Goal: Use online tool/utility: Utilize a website feature to perform a specific function

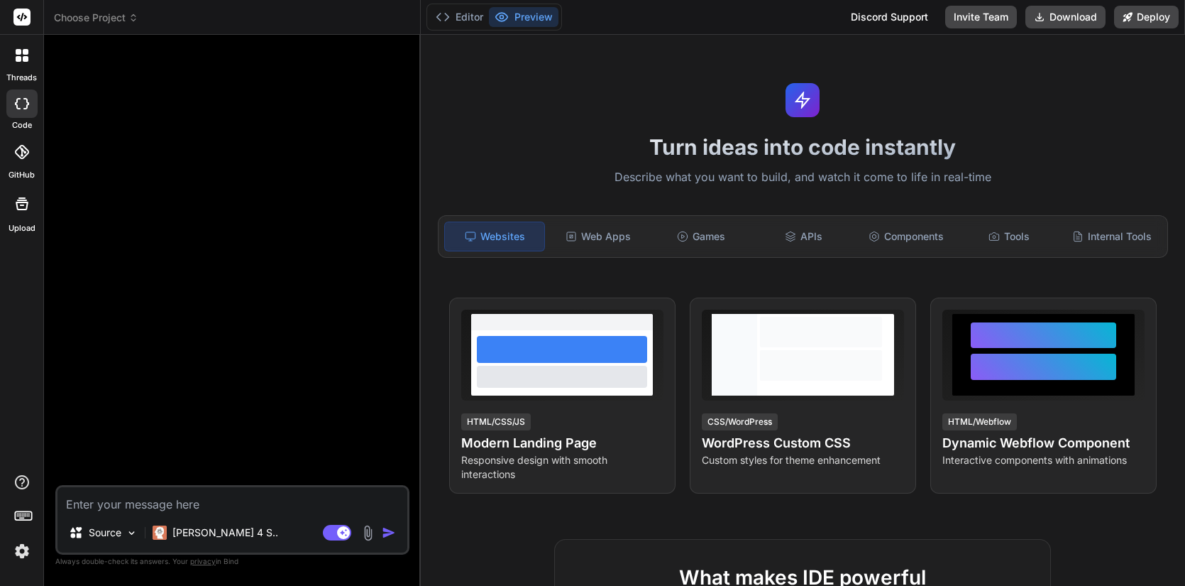
click at [19, 18] on icon at bounding box center [22, 17] width 11 height 9
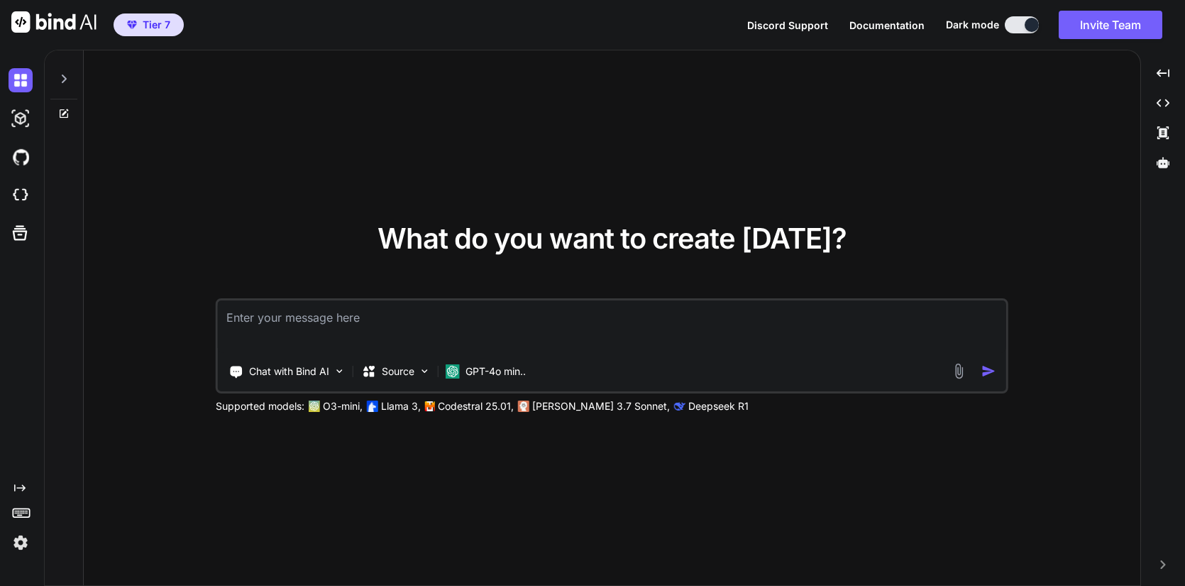
click at [66, 75] on icon at bounding box center [63, 78] width 11 height 11
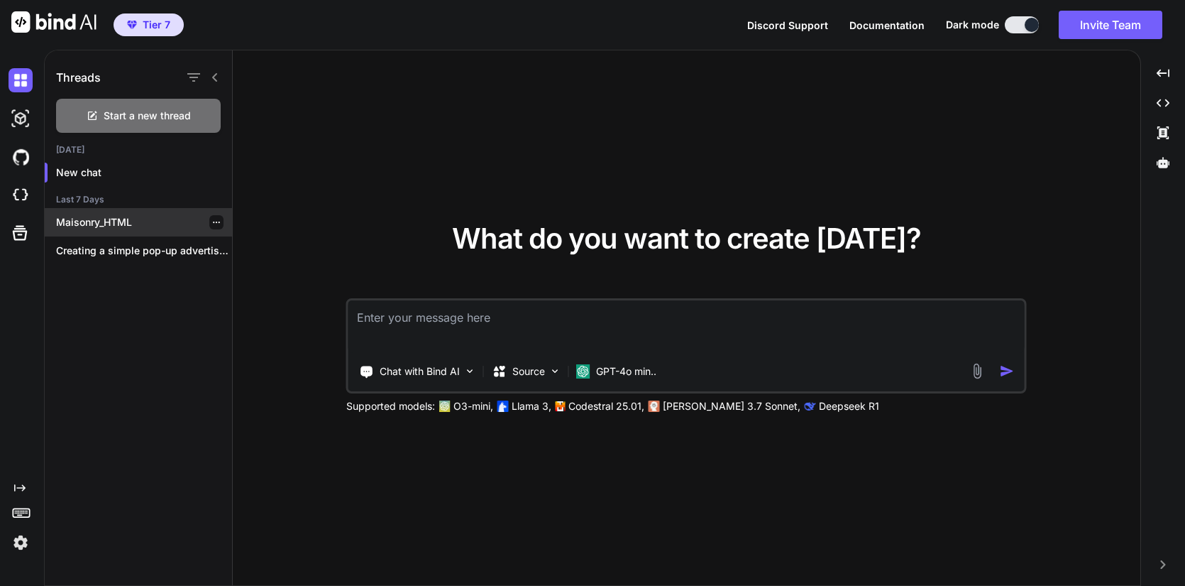
click at [106, 223] on p "Maisonry_HTML" at bounding box center [144, 222] width 176 height 14
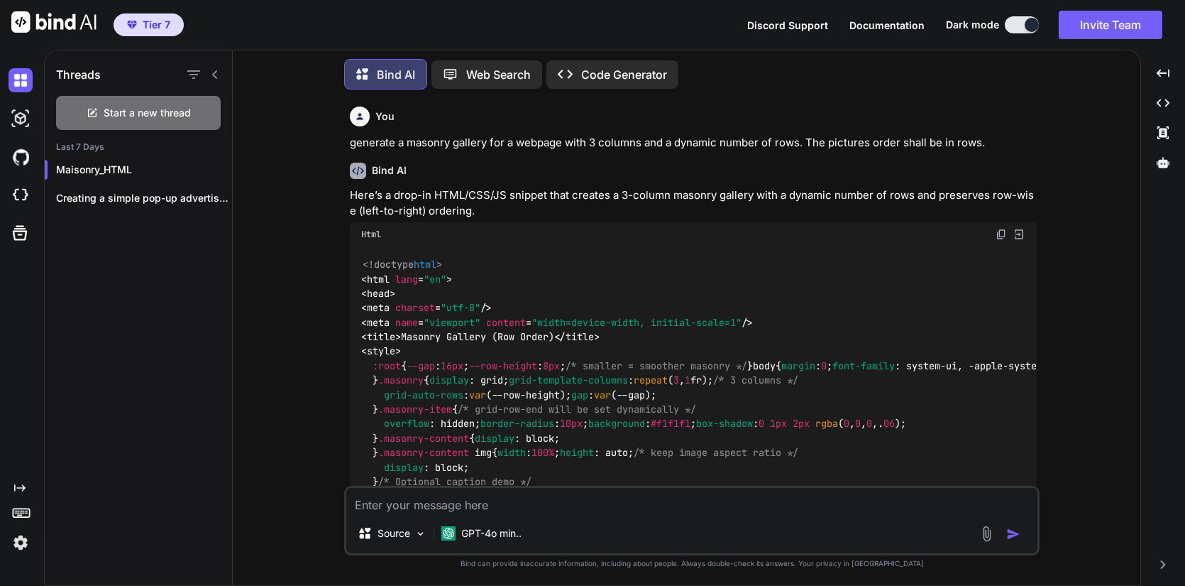
scroll to position [4, 0]
click at [500, 531] on p "GPT-4o min.." at bounding box center [491, 532] width 60 height 14
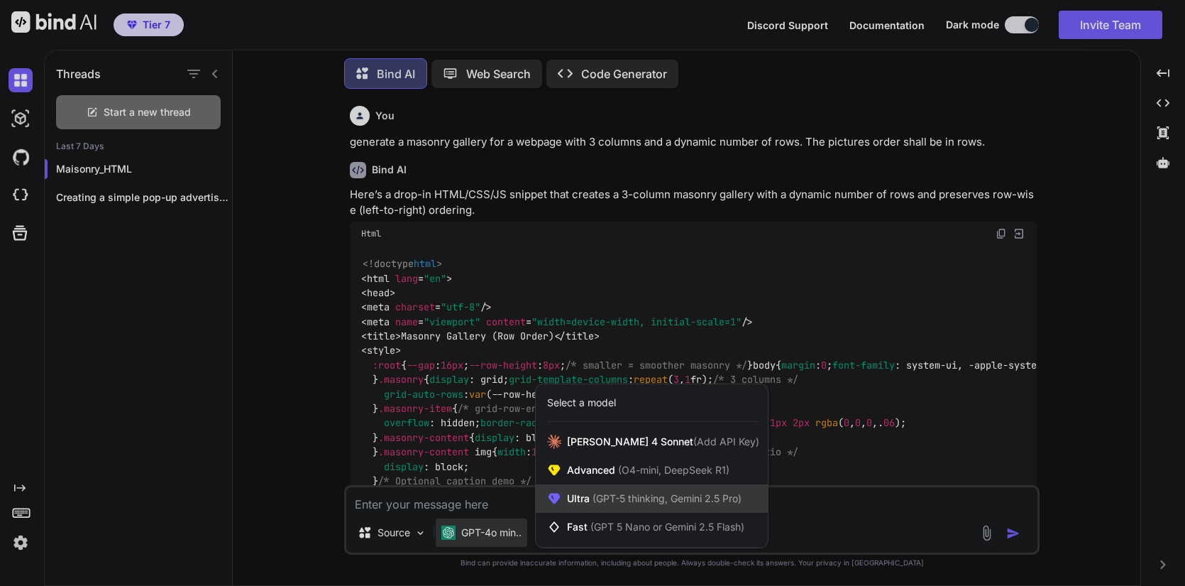
click at [583, 495] on span "Ultra (GPT-5 thinking, Gemini 2.5 Pro)" at bounding box center [654, 498] width 175 height 14
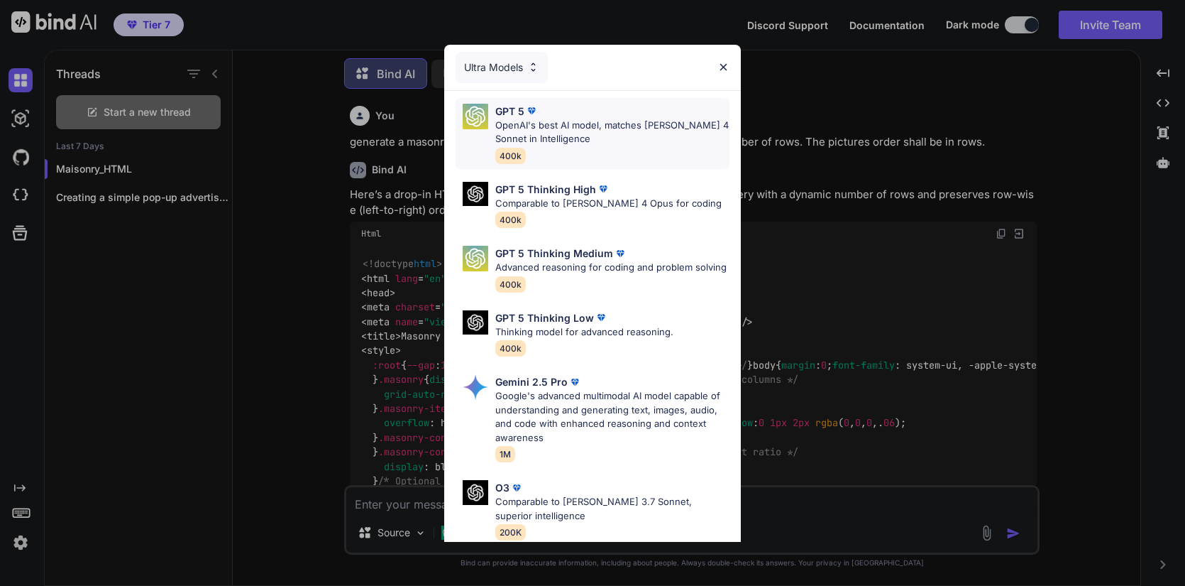
click at [520, 119] on p "OpenAI's best AI model, matches [PERSON_NAME] 4 Sonnet in Intelligence" at bounding box center [612, 133] width 234 height 28
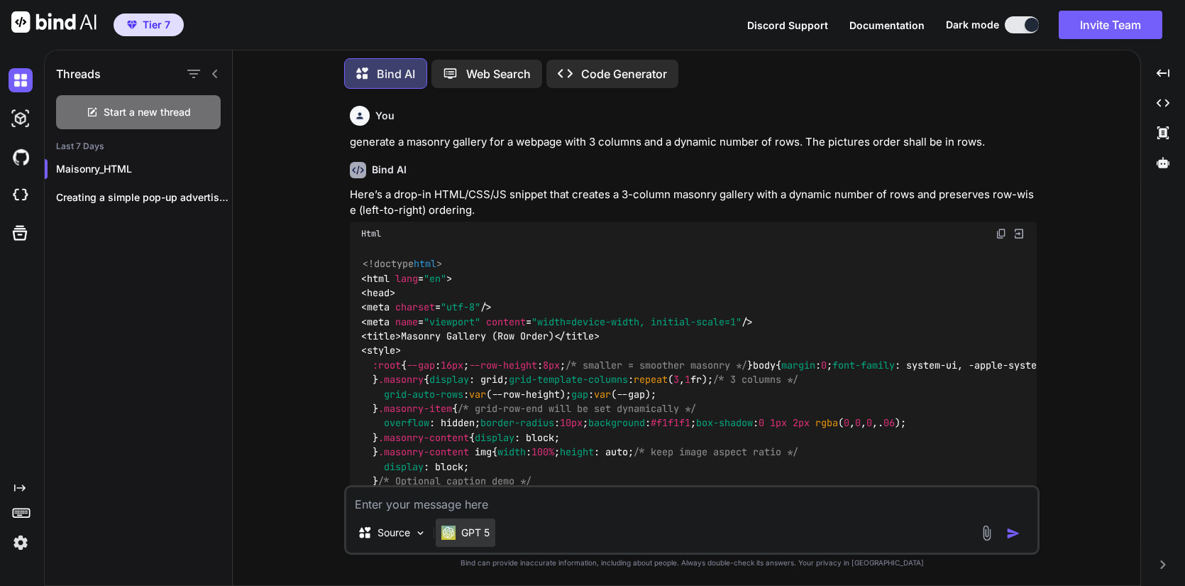
click at [474, 542] on div "GPT 5" at bounding box center [466, 532] width 60 height 28
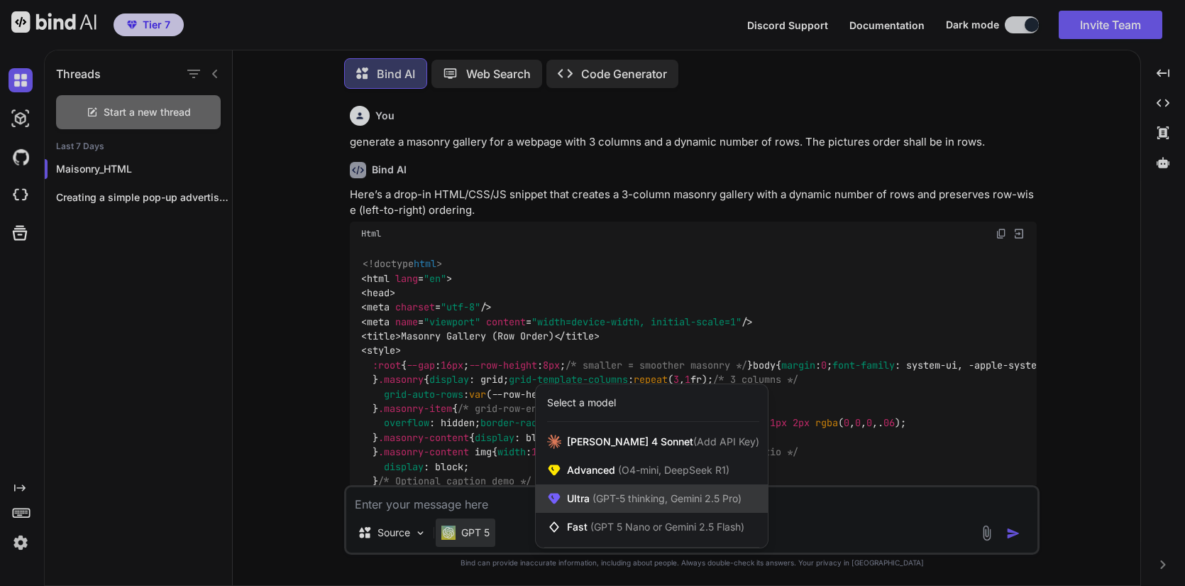
click at [580, 496] on span "Ultra (GPT-5 thinking, Gemini 2.5 Pro)" at bounding box center [654, 498] width 175 height 14
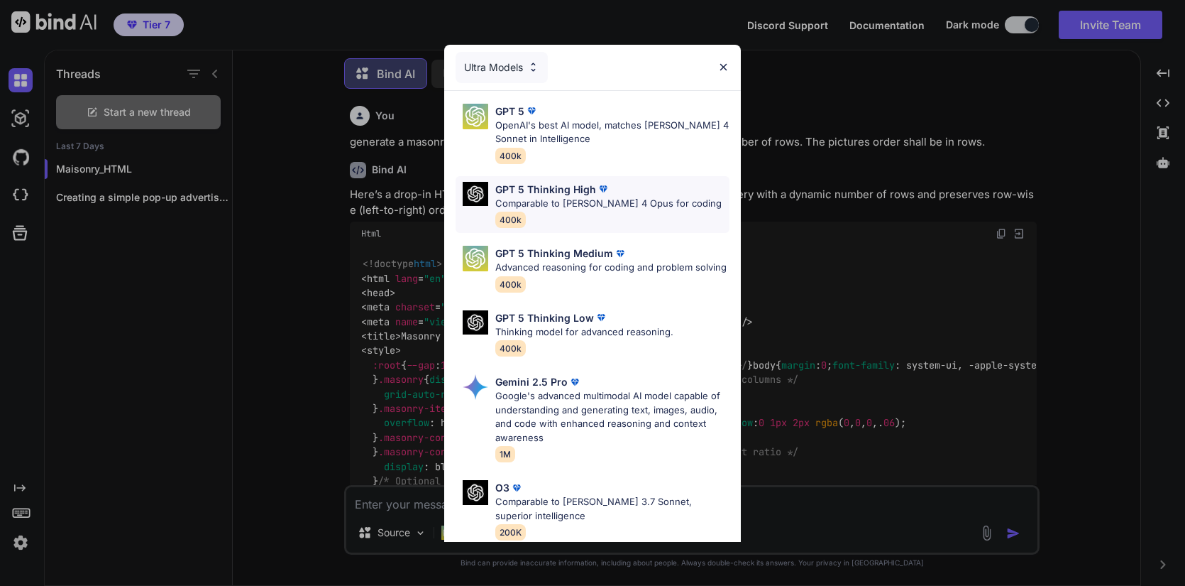
click at [572, 193] on p "GPT 5 Thinking High" at bounding box center [545, 189] width 101 height 15
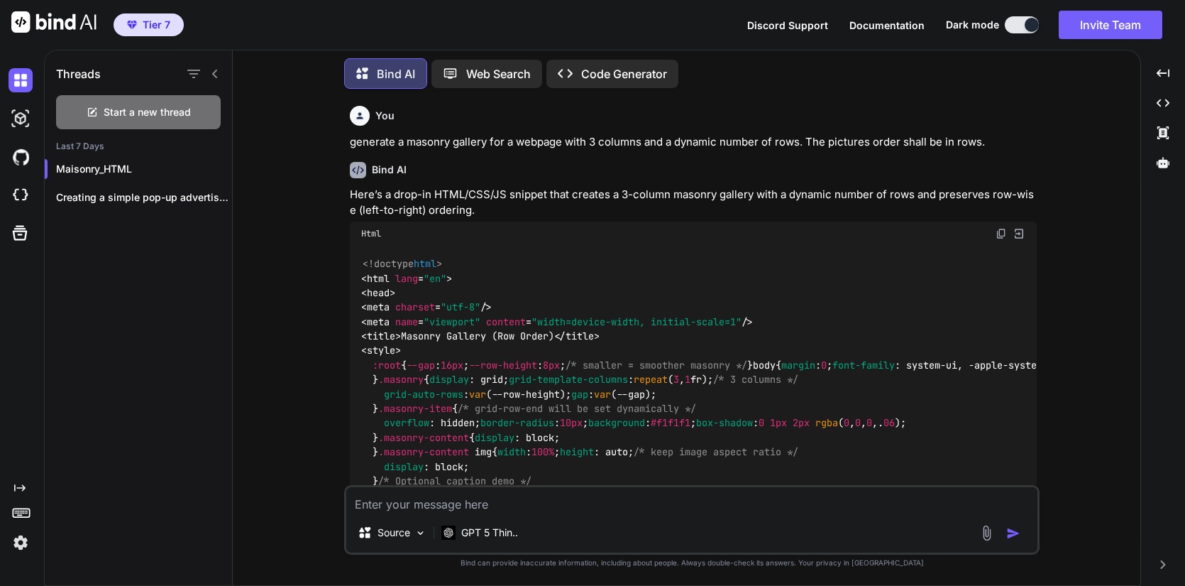
click at [539, 500] on textarea at bounding box center [691, 500] width 691 height 26
type textarea "x"
type textarea "u"
type textarea "x"
type textarea "up"
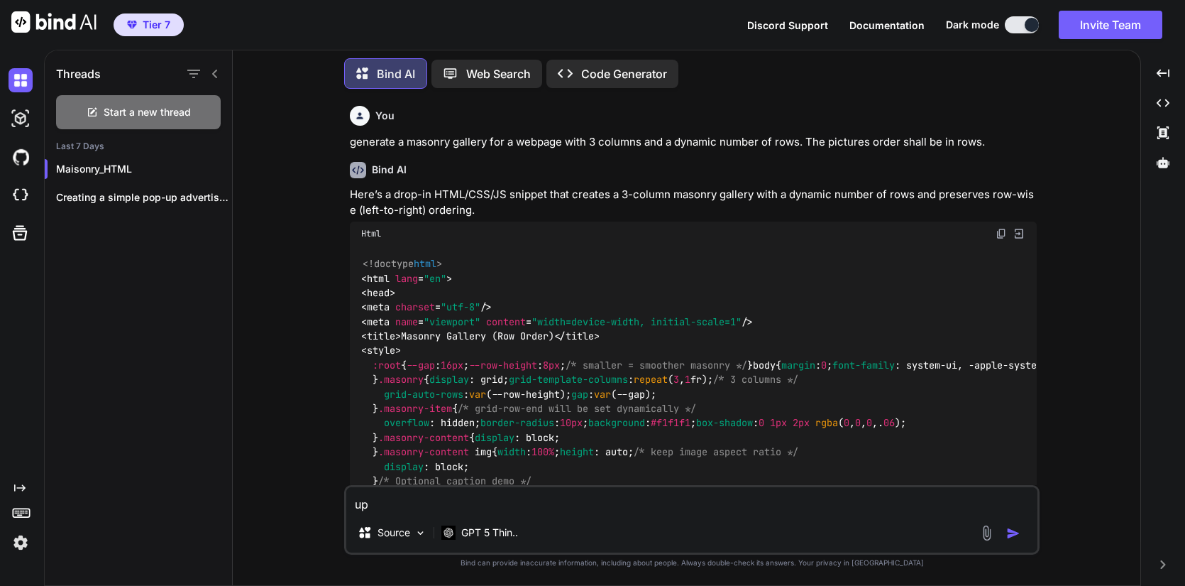
type textarea "x"
type textarea "u"
type textarea "x"
type textarea "u"
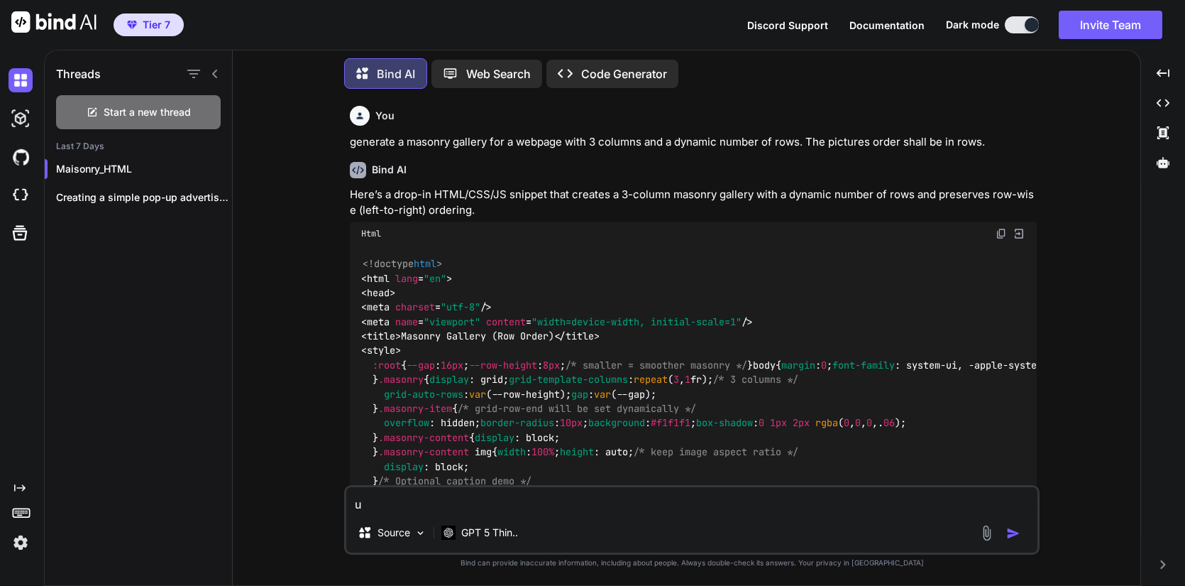
type textarea "x"
type textarea "up"
type textarea "x"
type textarea "upd"
type textarea "x"
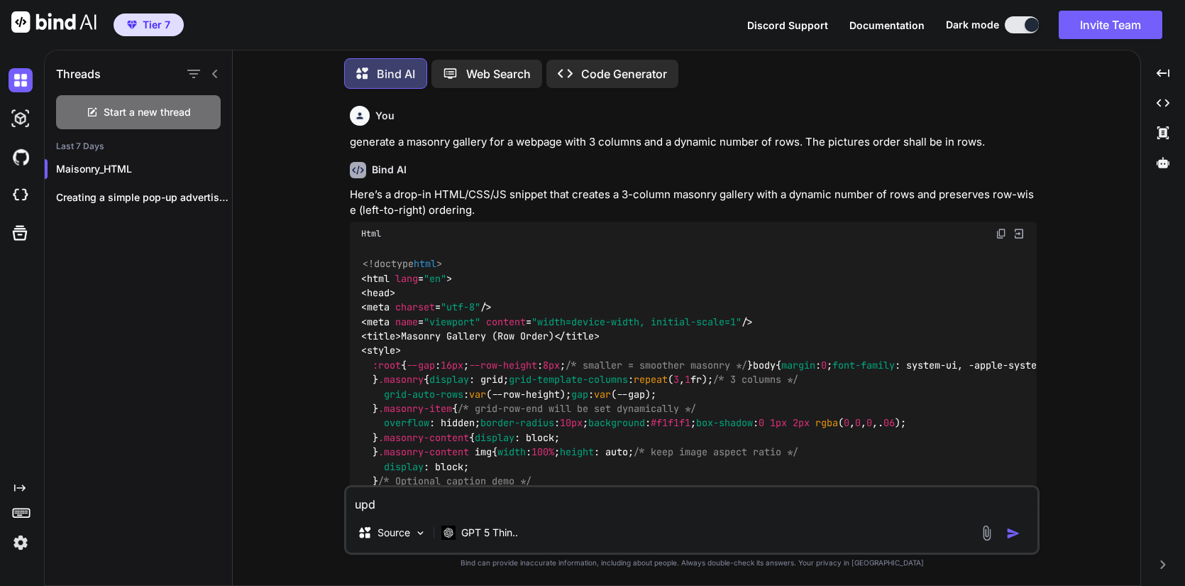
type textarea "upda"
type textarea "x"
type textarea "updat"
type textarea "x"
type textarea "update"
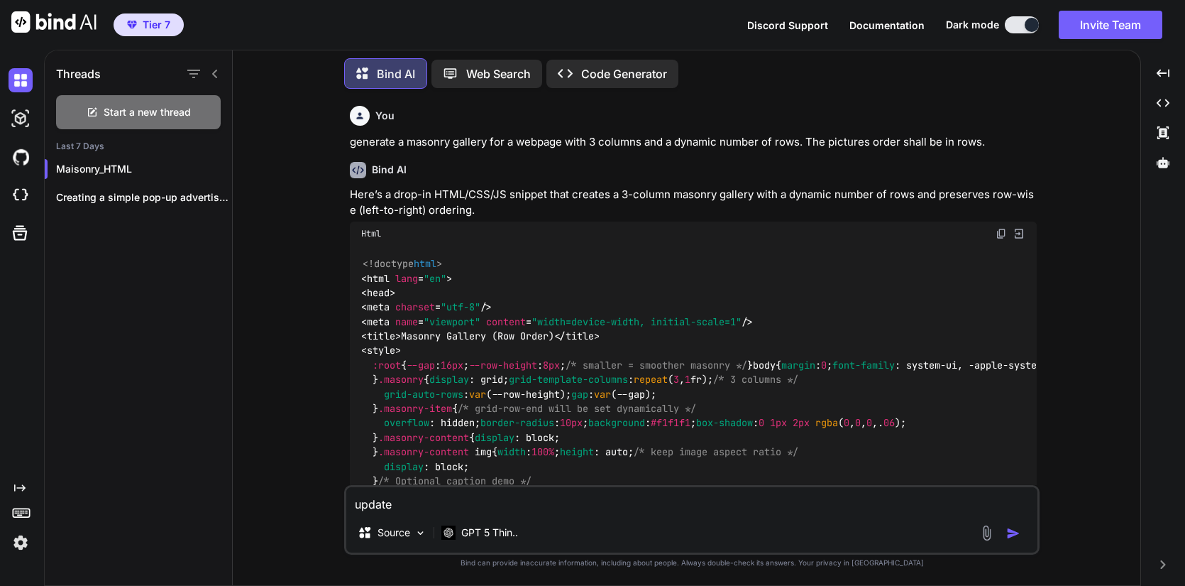
type textarea "x"
type textarea "updat"
type textarea "x"
type textarea "upda"
type textarea "x"
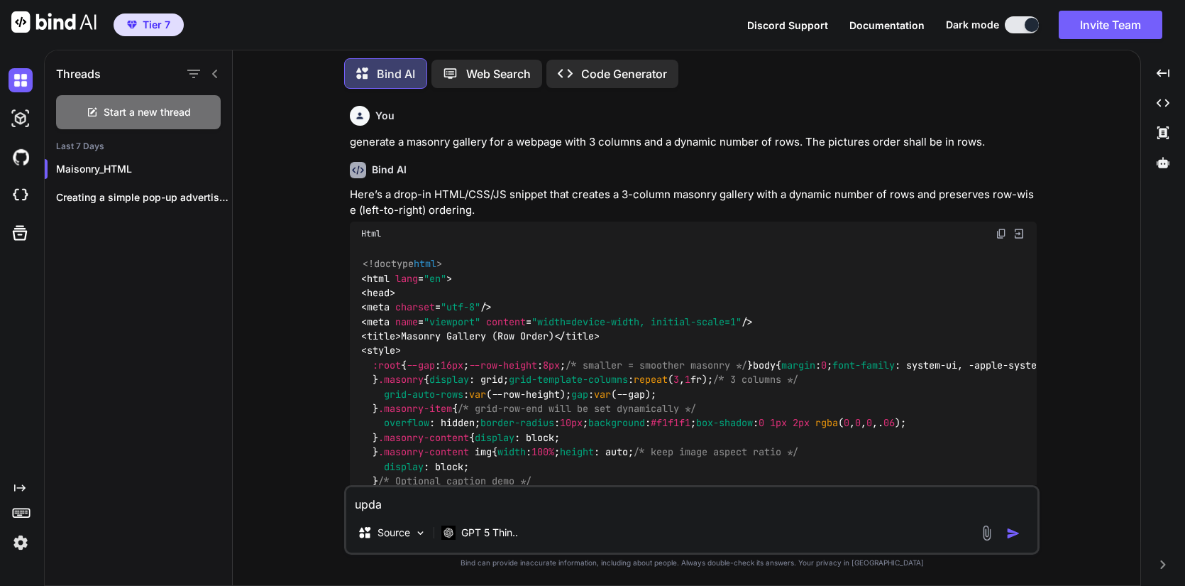
type textarea "upd"
type textarea "x"
type textarea "up"
type textarea "x"
type textarea "u"
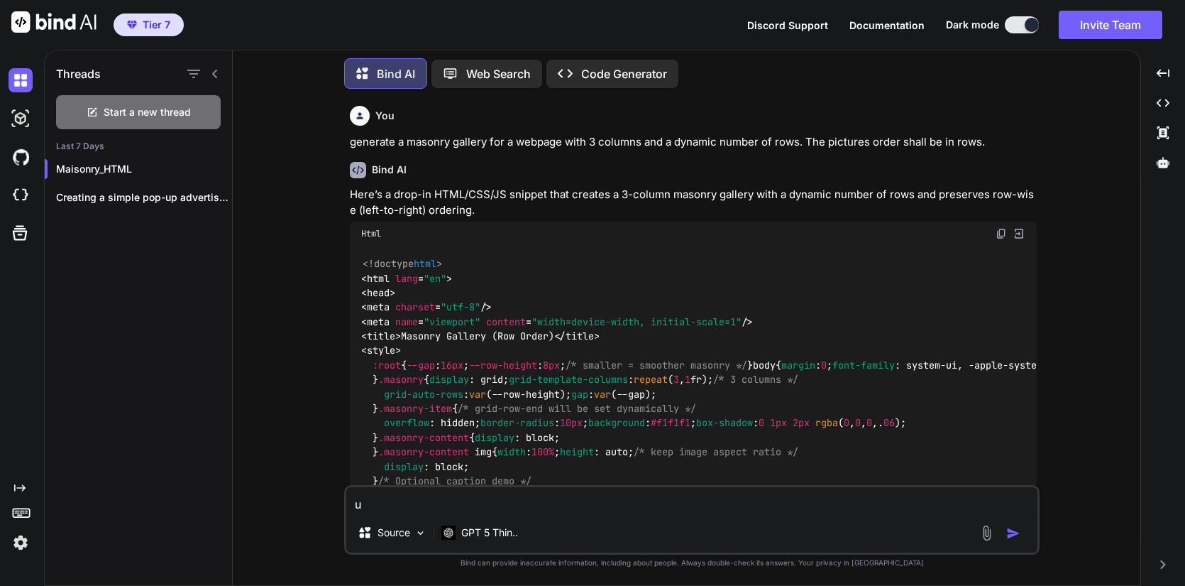
type textarea "x"
type textarea "i"
type textarea "x"
type textarea "if"
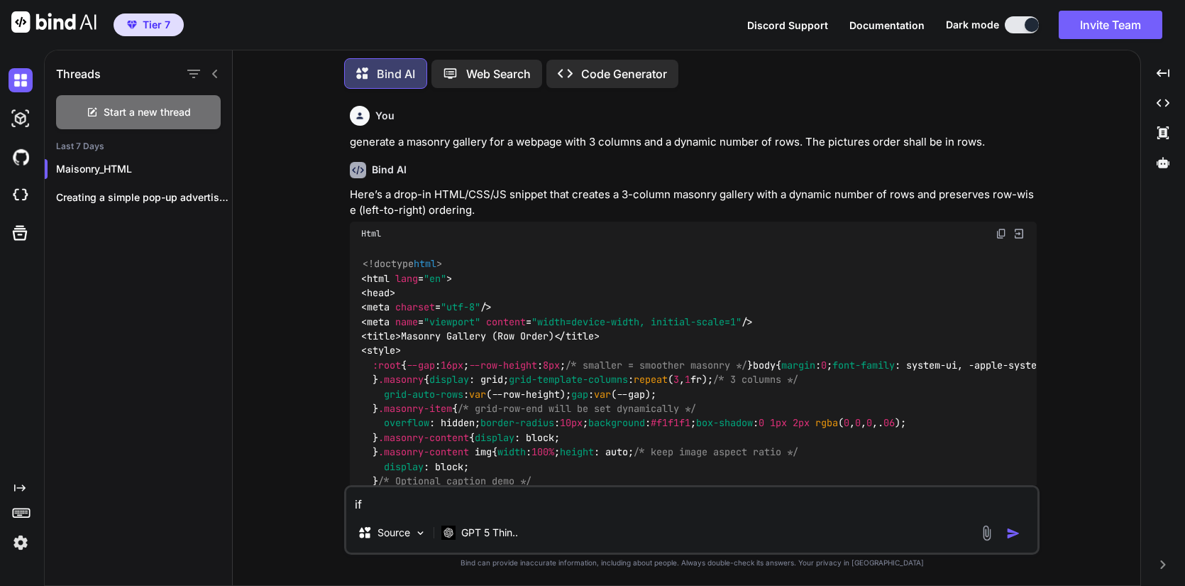
type textarea "x"
type textarea "if"
type textarea "x"
type textarea "if"
type textarea "x"
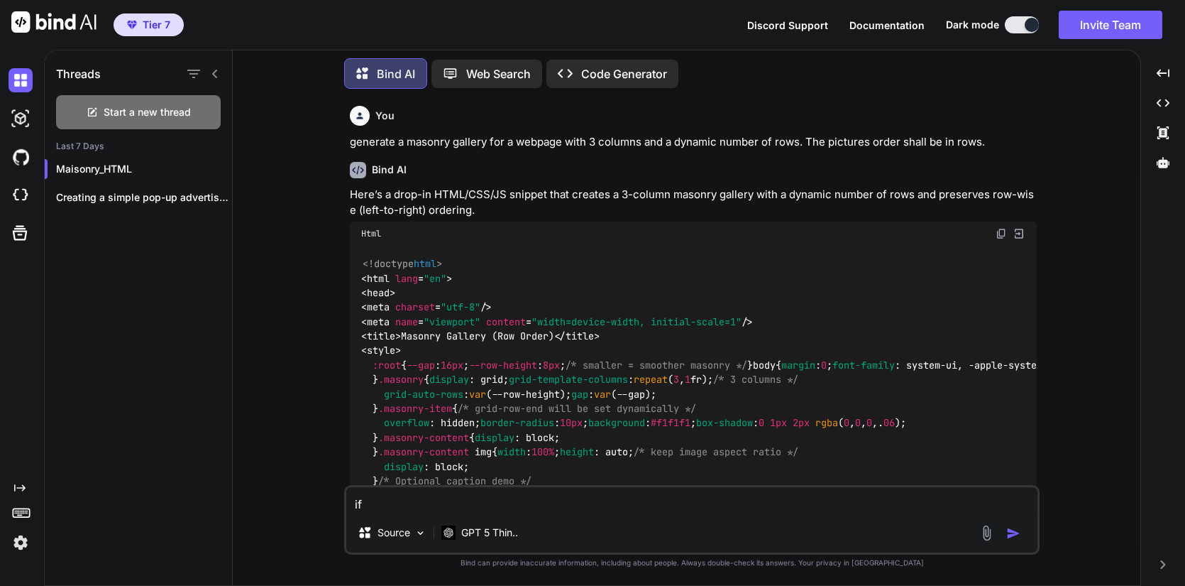
type textarea "i"
type textarea "x"
type textarea "i"
type textarea "x"
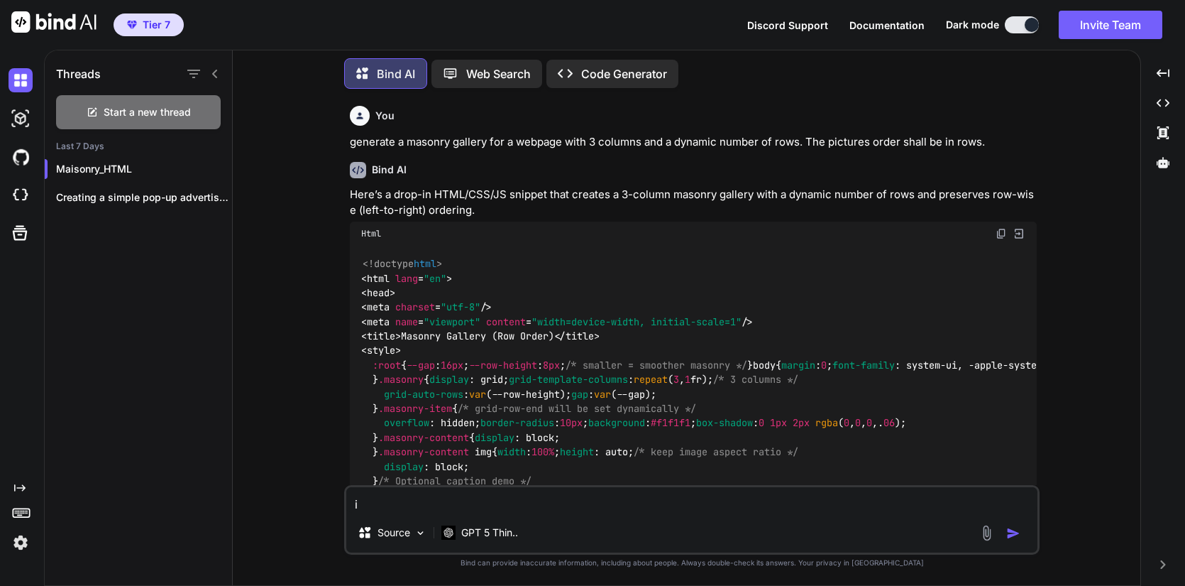
type textarea "if"
type textarea "x"
type textarea "if"
type textarea "x"
type textarea "if i"
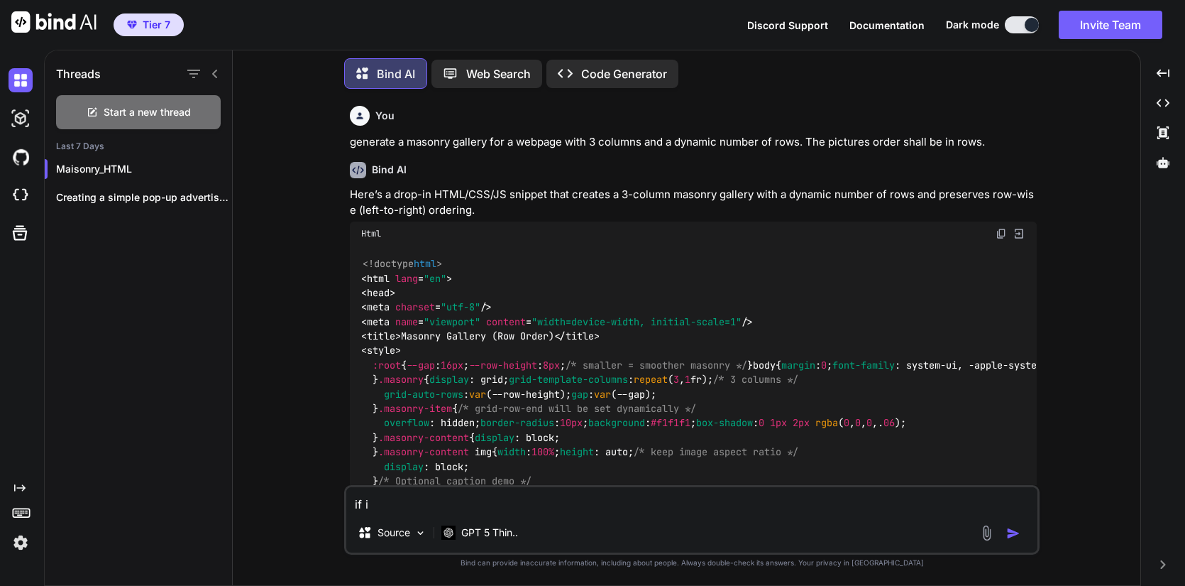
type textarea "x"
type textarea "if"
type textarea "x"
type textarea "if I"
type textarea "x"
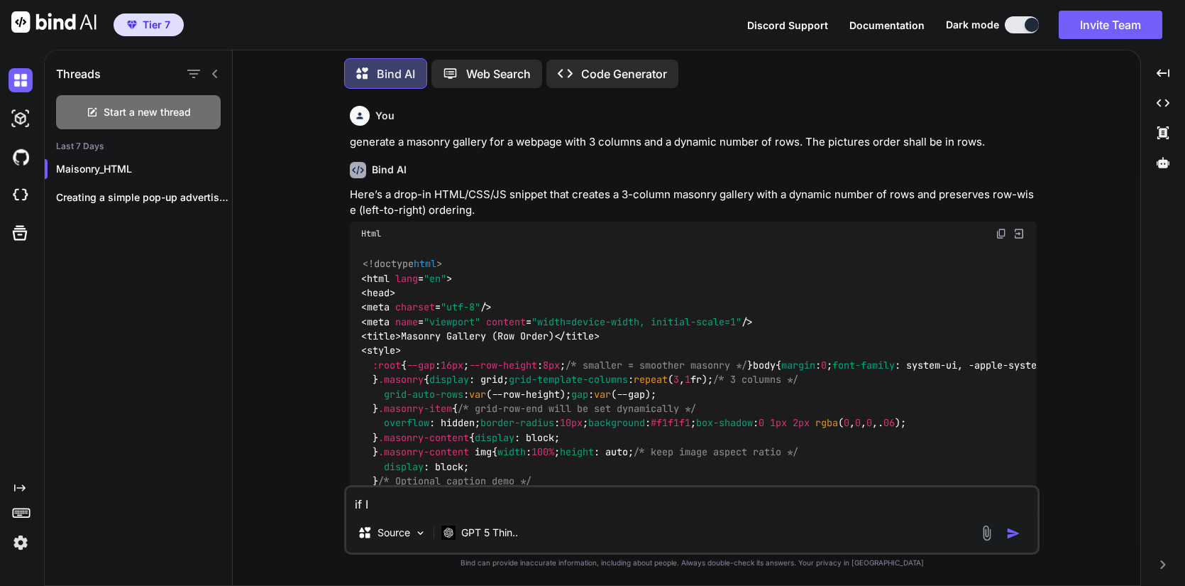
type textarea "if I"
type textarea "x"
type textarea "if I c"
type textarea "x"
type textarea "if I cl"
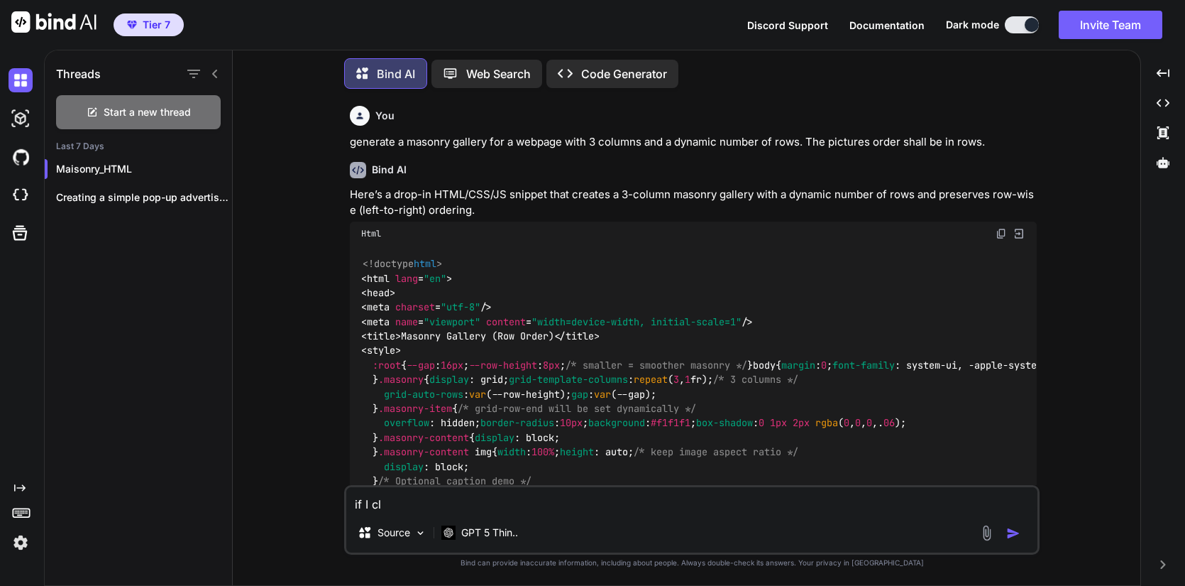
type textarea "x"
type textarea "if I cli"
type textarea "x"
type textarea "if I clic"
type textarea "x"
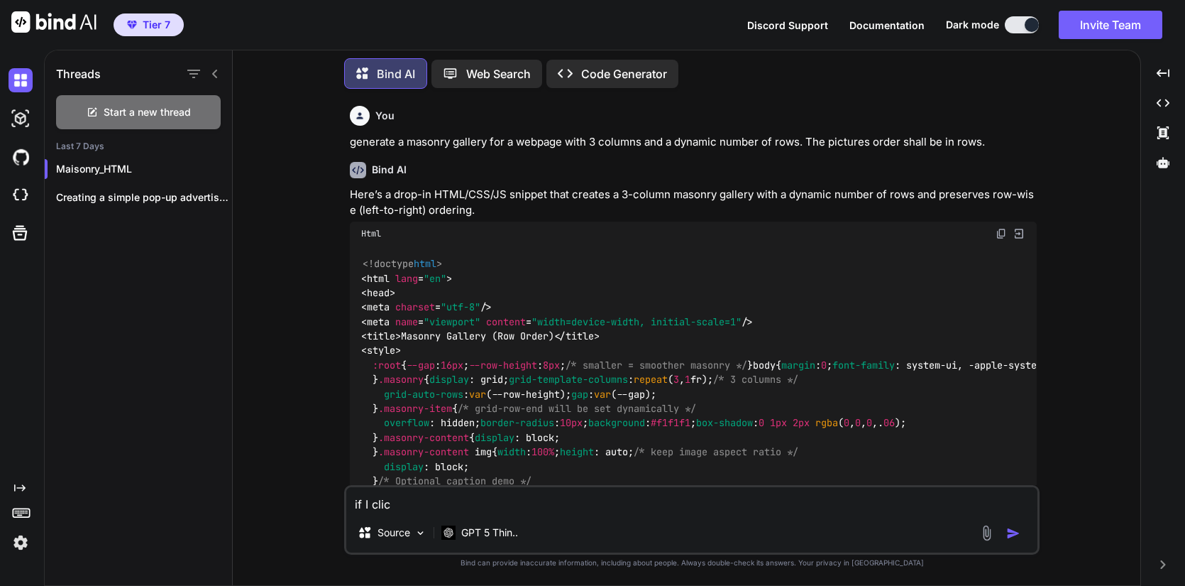
type textarea "if I click"
type textarea "x"
type textarea "if I click"
type textarea "x"
type textarea "if I click o"
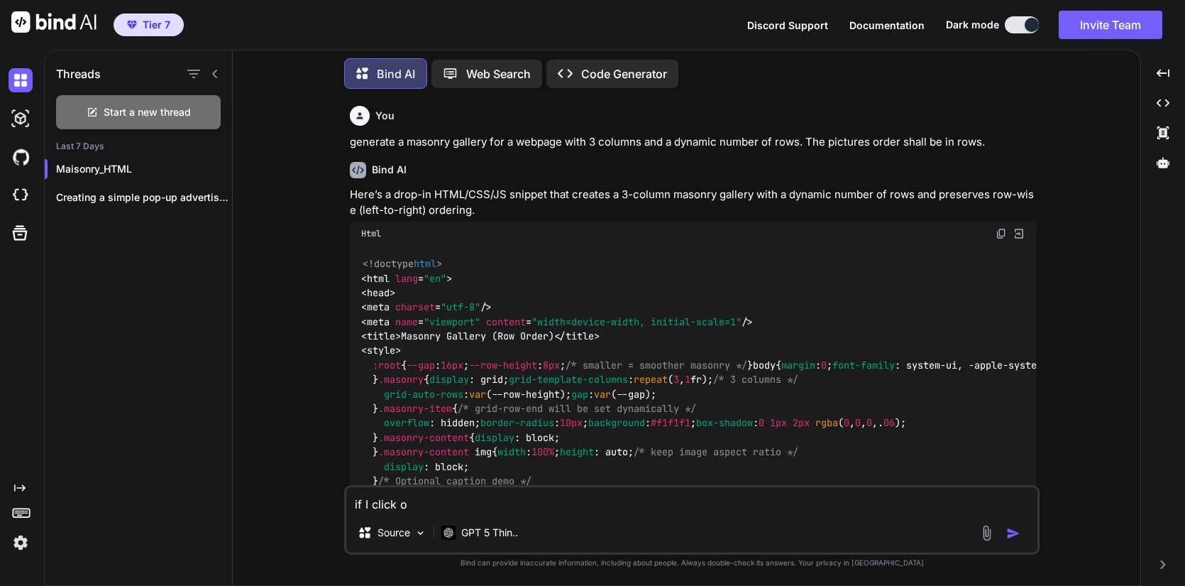
type textarea "x"
type textarea "if I click on"
type textarea "x"
type textarea "if I click on"
type textarea "x"
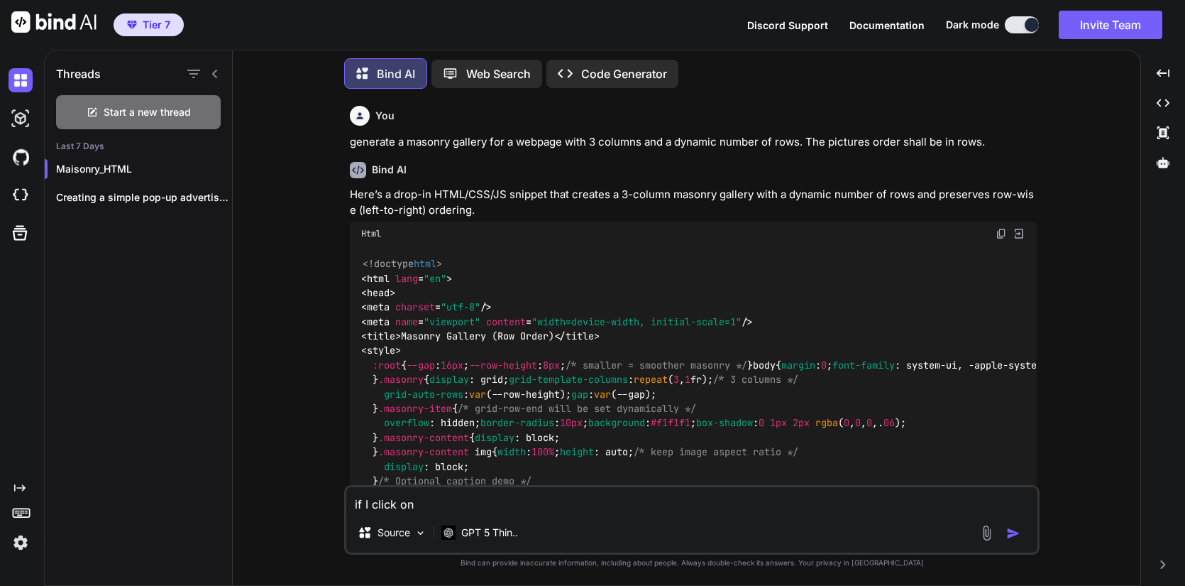
type textarea "if I click on a"
type textarea "x"
type textarea "if I click on a"
type textarea "x"
type textarea "if I click on a p"
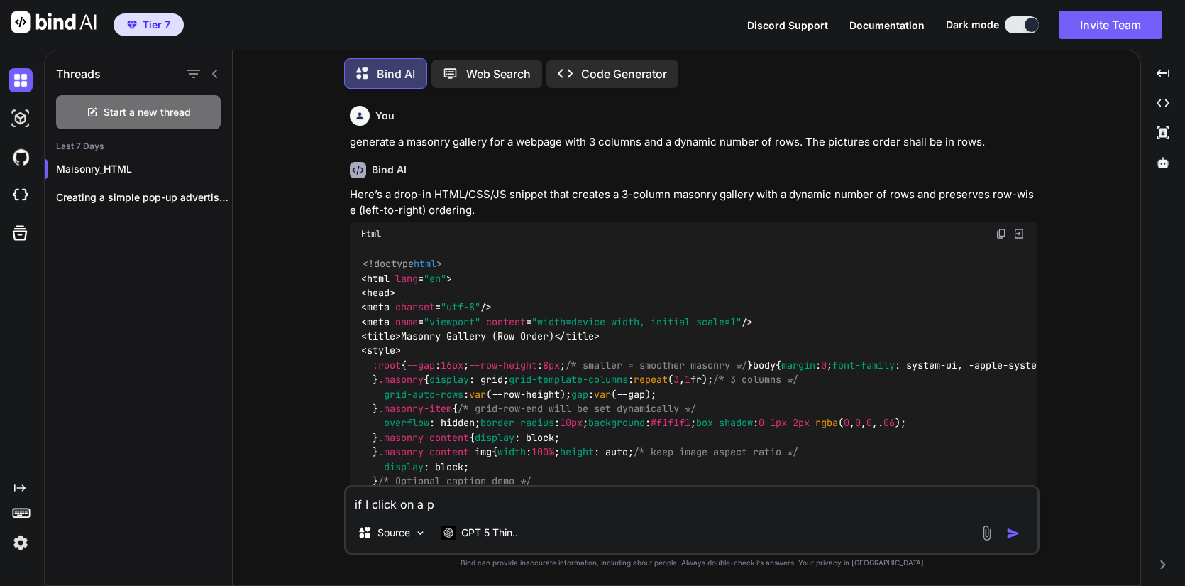
type textarea "x"
type textarea "if I click on a pi"
type textarea "x"
type textarea "if I click on a pic"
type textarea "x"
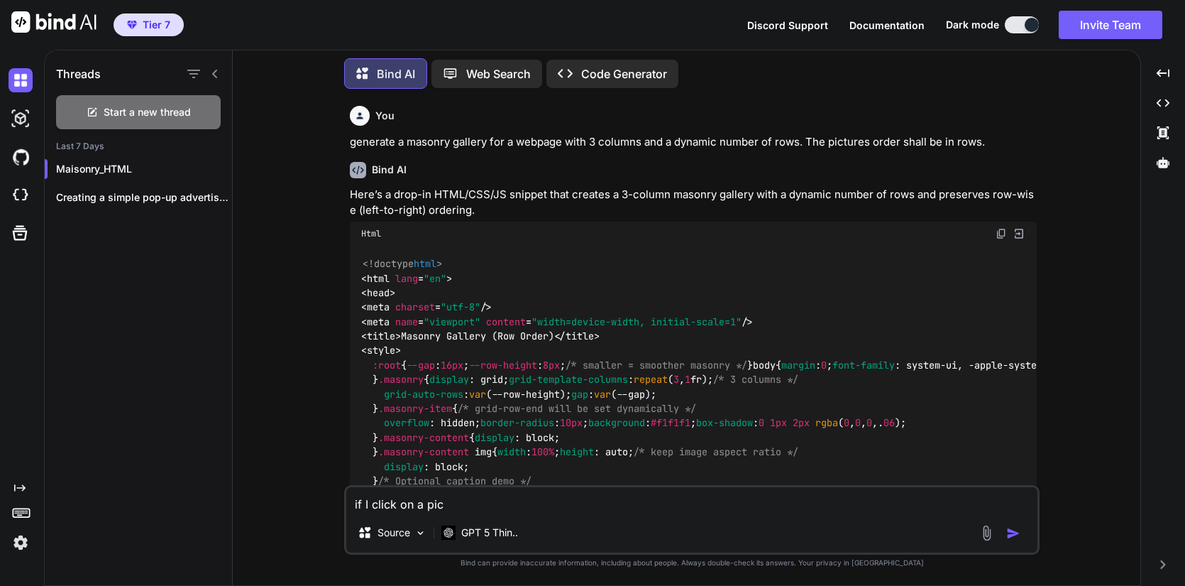
type textarea "if I click on a pict"
type textarea "x"
type textarea "if I click on a pictu"
type textarea "x"
type textarea "if I click on a pictur"
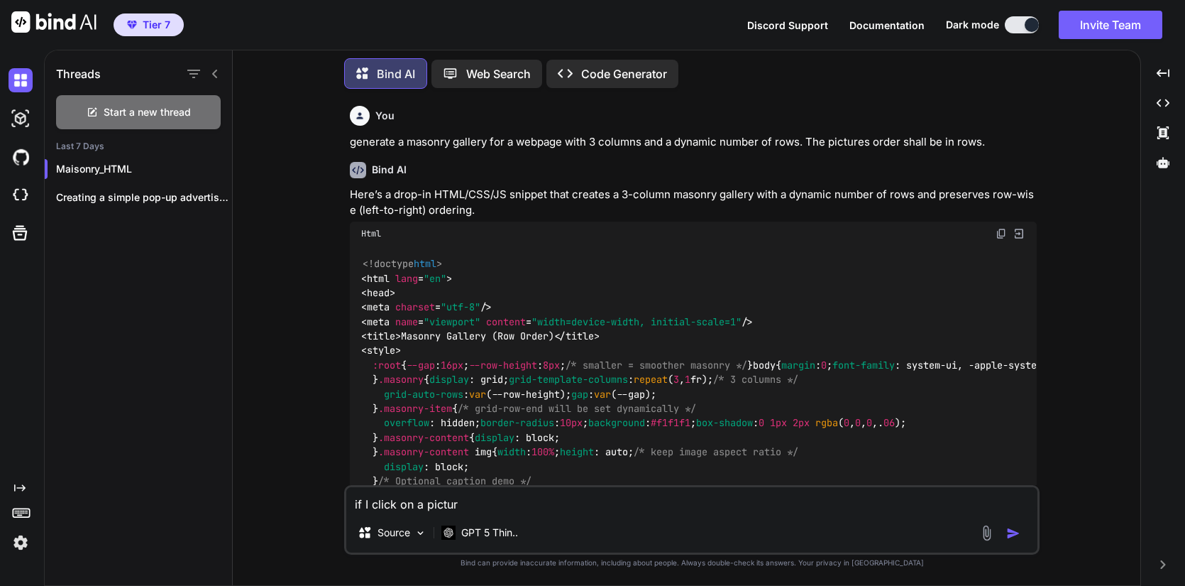
type textarea "x"
type textarea "if I click on a picture"
type textarea "x"
type textarea "if I click on a picture,"
type textarea "x"
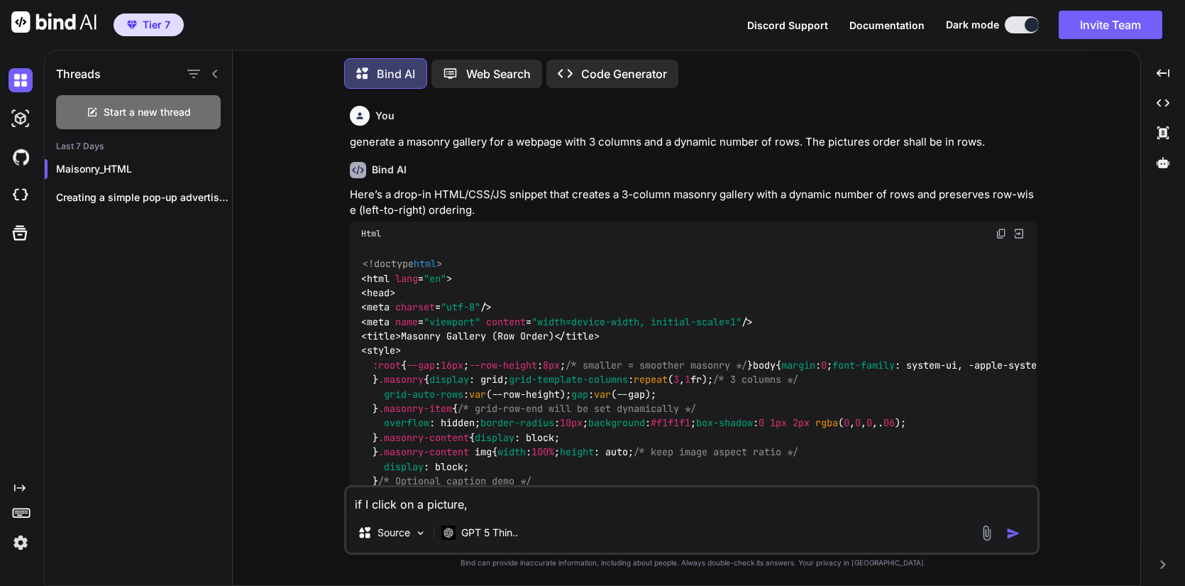
type textarea "if I click on a picture,"
type textarea "x"
type textarea "if I click on a picture, i"
type textarea "x"
type textarea "if I click on a picture, it"
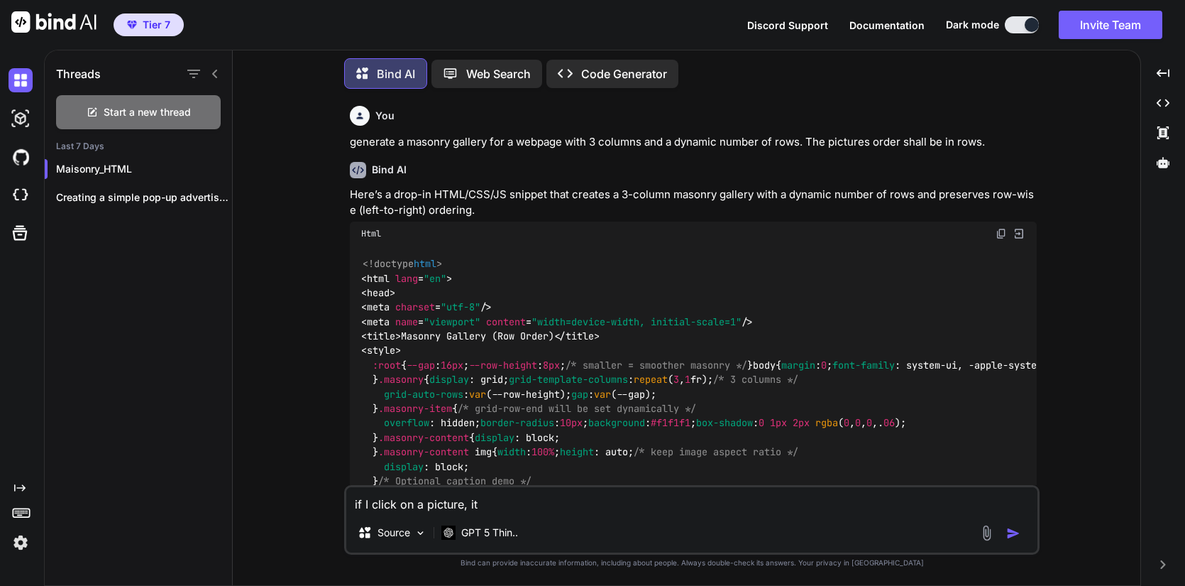
type textarea "x"
type textarea "if I click on a picture, it s"
type textarea "x"
type textarea "if I click on a picture, it sh"
type textarea "x"
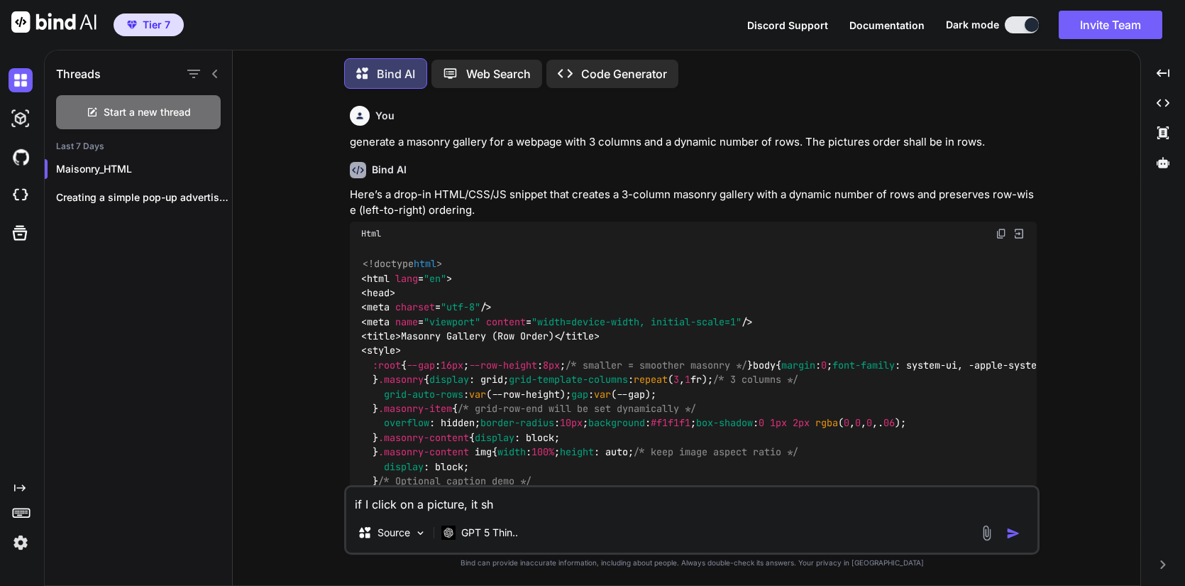
type textarea "if I click on a picture, it sho"
type textarea "x"
type textarea "if I click on a picture, it shou"
type textarea "x"
type textarea "if I click on a picture, it shoul"
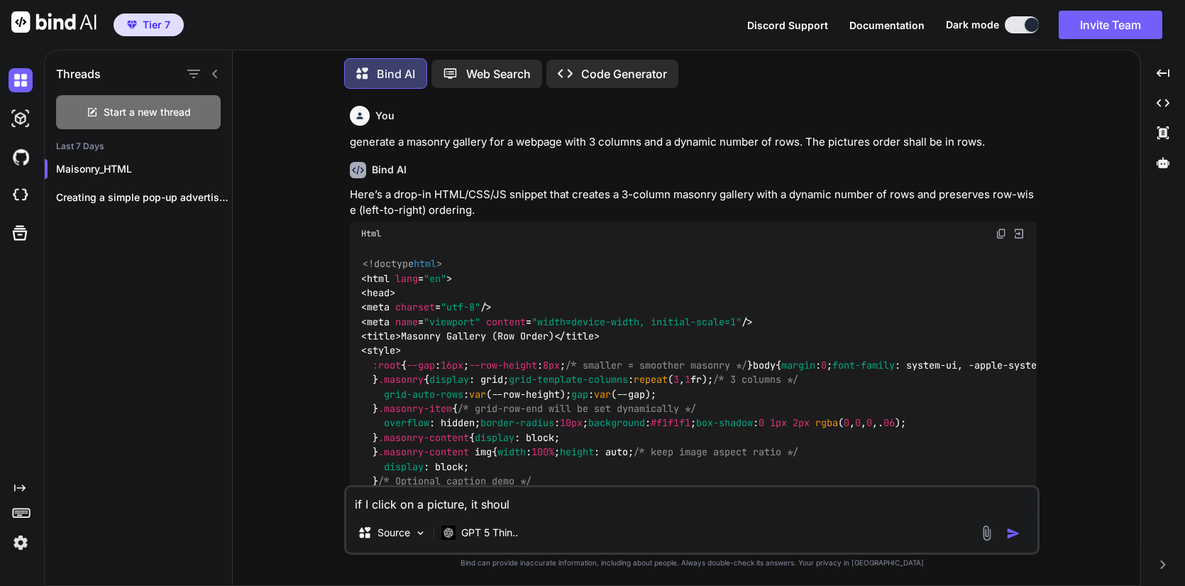
type textarea "x"
type textarea "if I click on a picture, it should"
type textarea "x"
type textarea "if I click on a picture, it should b"
type textarea "x"
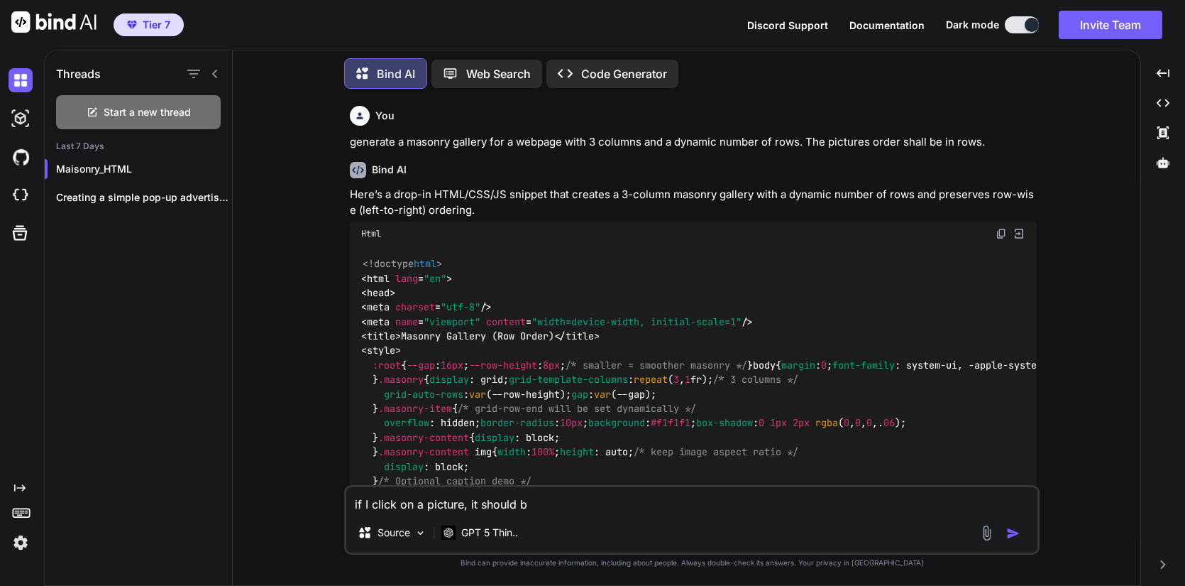
type textarea "if I click on a picture, it should be"
type textarea "x"
type textarea "if I click on a picture, it should be"
type textarea "x"
type textarea "if I click on a picture, it should be d"
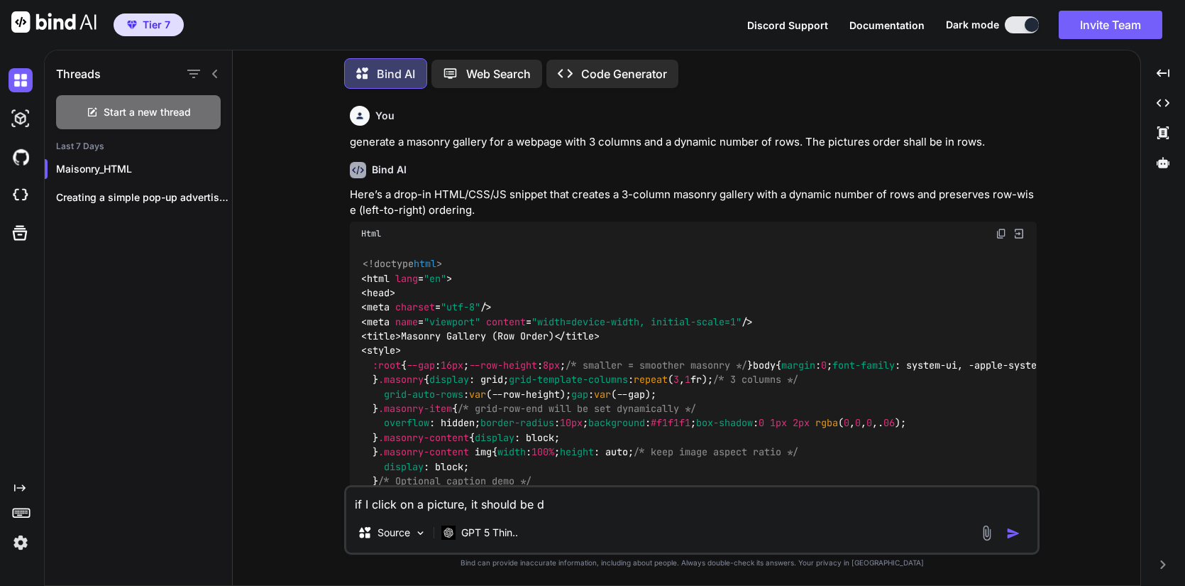
type textarea "x"
type textarea "if I click on a picture, it should be di"
type textarea "x"
type textarea "if I click on a picture, it should be dis"
type textarea "x"
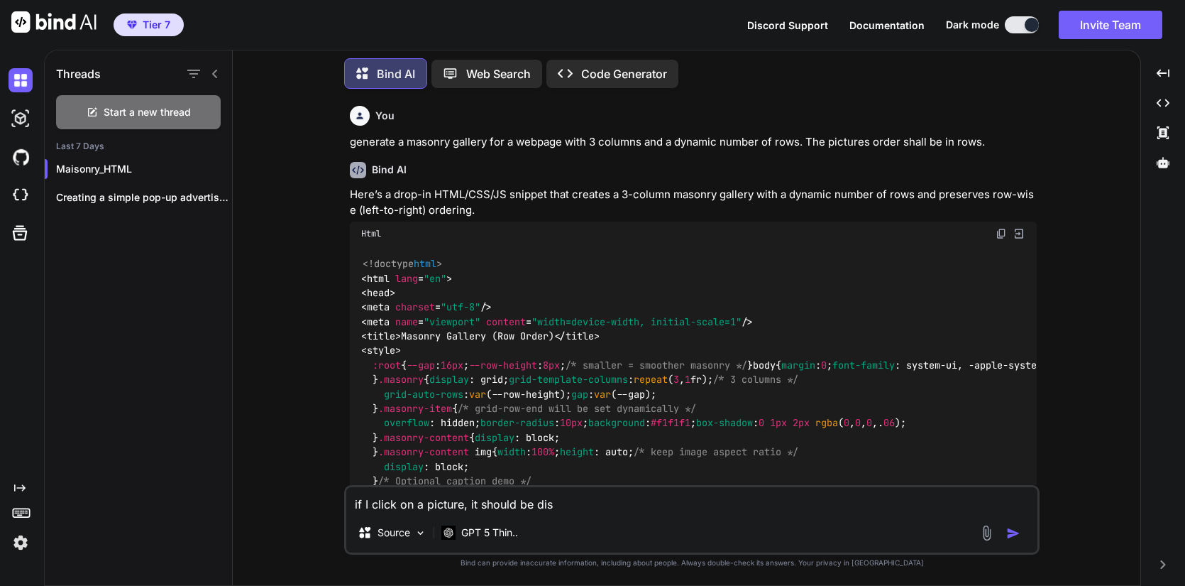
type textarea "if I click on a picture, it should be disp"
type textarea "x"
type textarea "if I click on a picture, it should be displ"
type textarea "x"
type textarea "if I click on a picture, it should be displa"
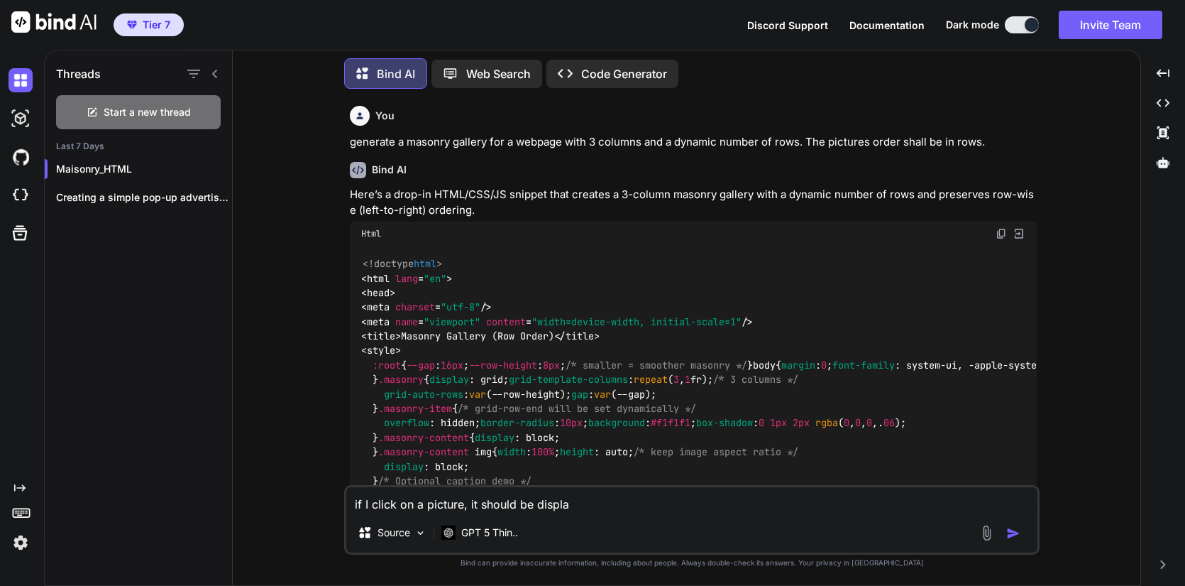
type textarea "x"
type textarea "if I click on a picture, it should be display"
type textarea "x"
type textarea "if I click on a picture, it should be displaye"
type textarea "x"
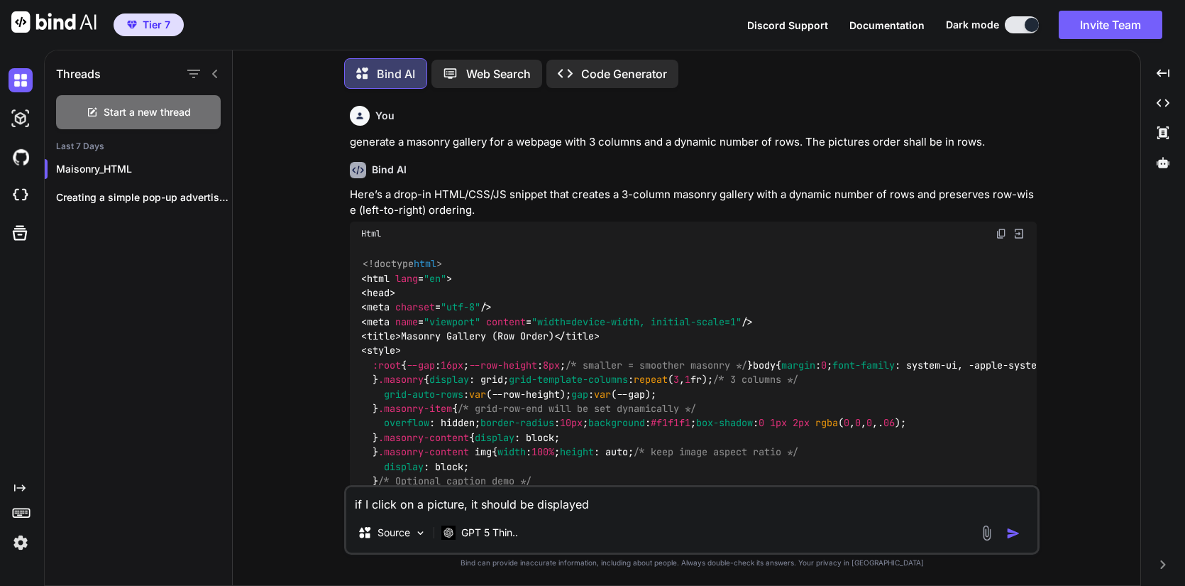
type textarea "if I click on a picture, it should be displayed"
type textarea "x"
type textarea "if I click on a picture, it should be displayed f"
type textarea "x"
type textarea "if I click on a picture, it should be displayed fi"
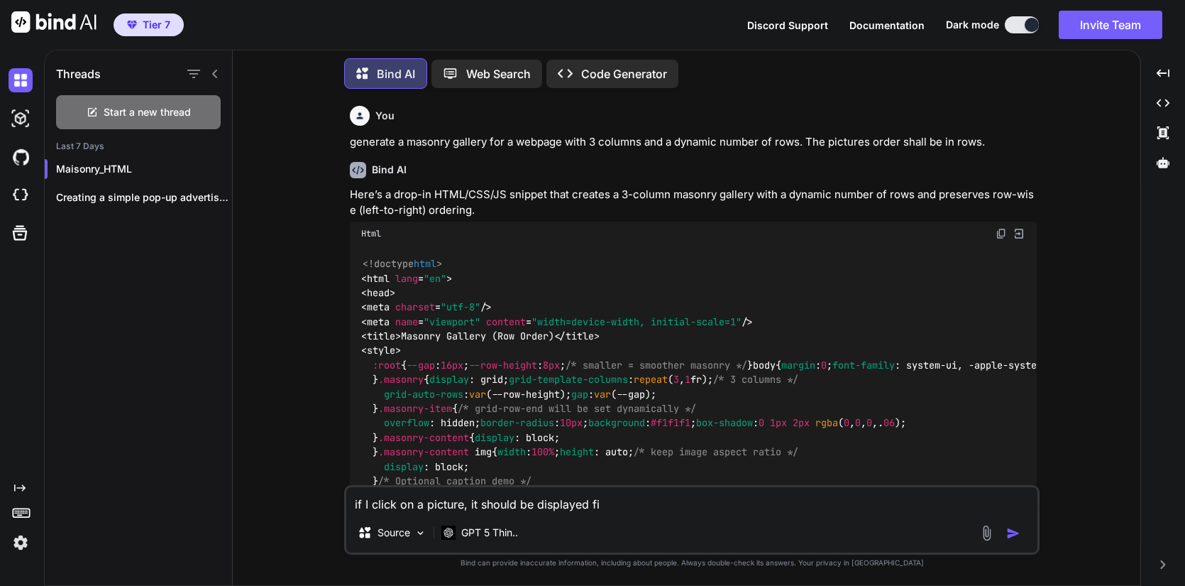
type textarea "x"
type textarea "if I click on a picture, it should be displayed fil"
type textarea "x"
type textarea "if I click on a picture, it should be displayed fill"
type textarea "x"
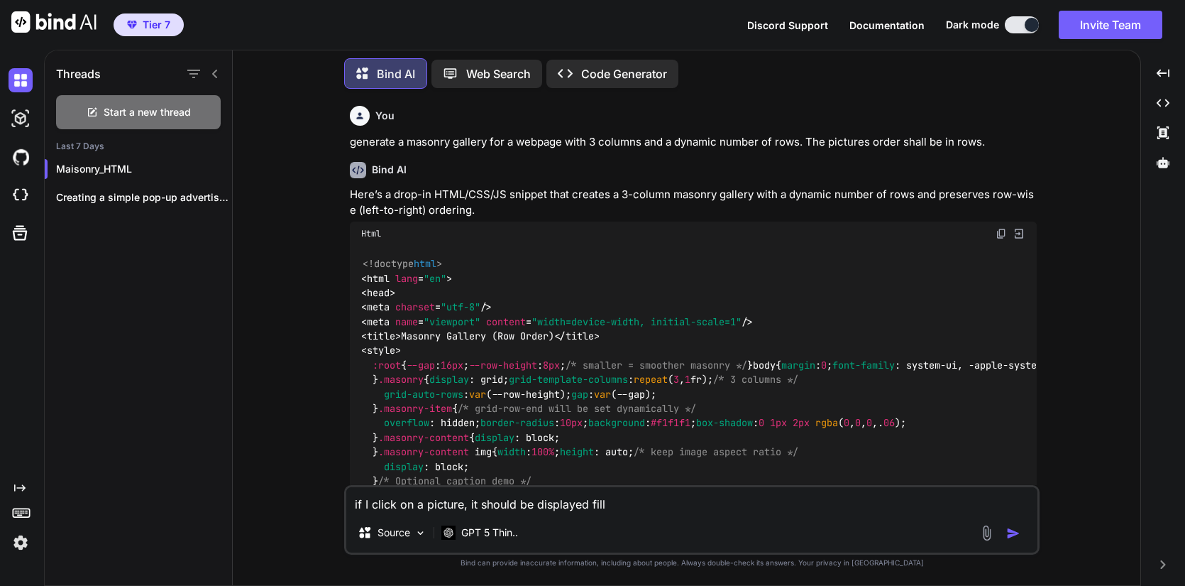
type textarea "if I click on a picture, it should be displayed fil"
type textarea "x"
type textarea "if I click on a picture, it should be displayed fi"
type textarea "x"
type textarea "if I click on a picture, it should be displayed f"
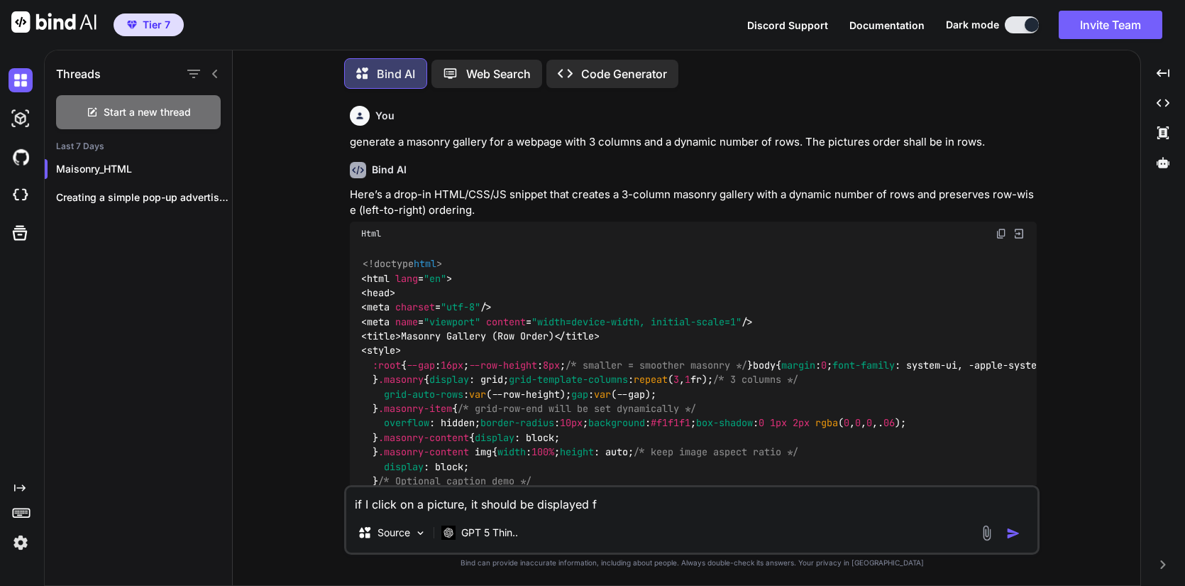
type textarea "x"
type textarea "if I click on a picture, it should be displayed fu"
type textarea "x"
type textarea "if I click on a picture, it should be displayed ful"
type textarea "x"
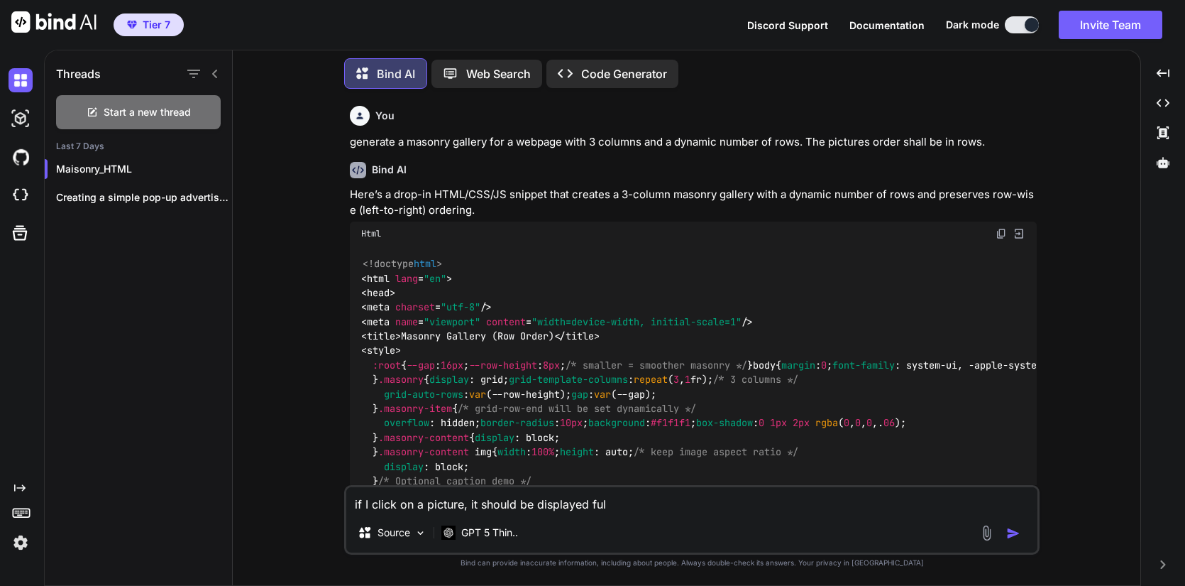
type textarea "if I click on a picture, it should be displayed full"
type textarea "x"
type textarea "if I click on a picture, it should be displayed full"
type textarea "x"
type textarea "if I click on a picture, it should be displayed full s"
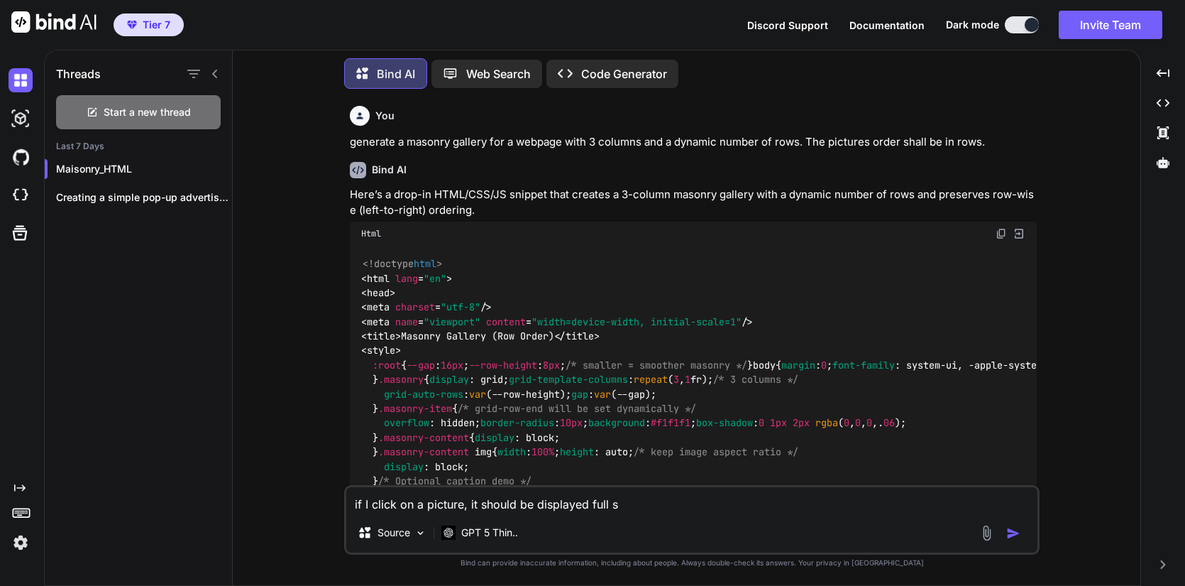
type textarea "x"
type textarea "if I click on a picture, it should be displayed full sc"
type textarea "x"
type textarea "if I click on a picture, it should be displayed full scr"
type textarea "x"
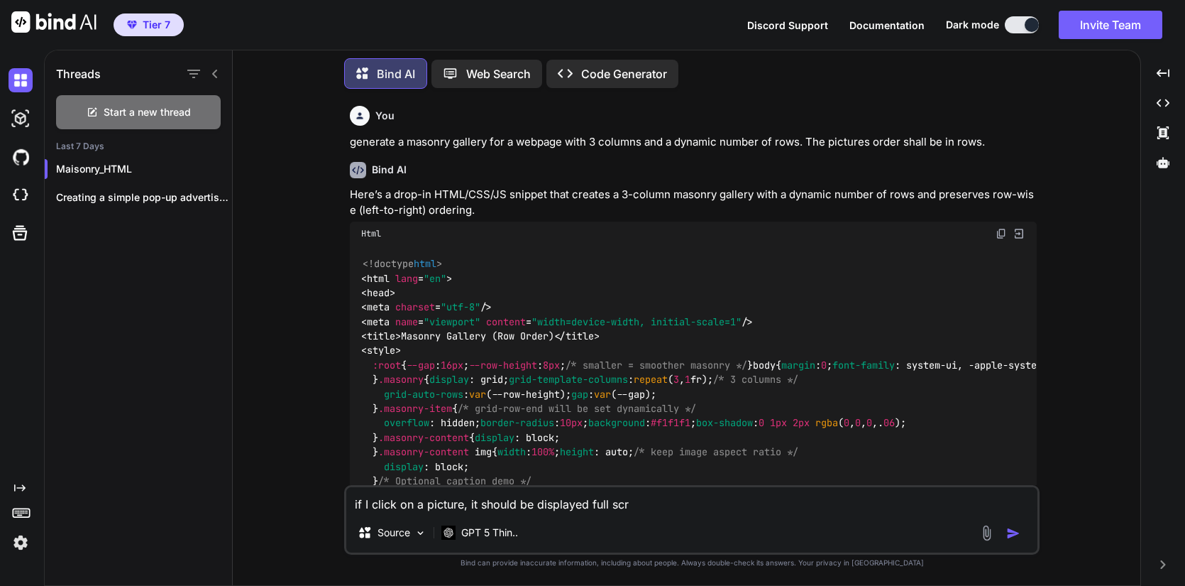
type textarea "if I click on a picture, it should be displayed full scre"
type textarea "x"
type textarea "if I click on a picture, it should be displayed full scree"
type textarea "x"
type textarea "if I click on a picture, it should be displayed full screen"
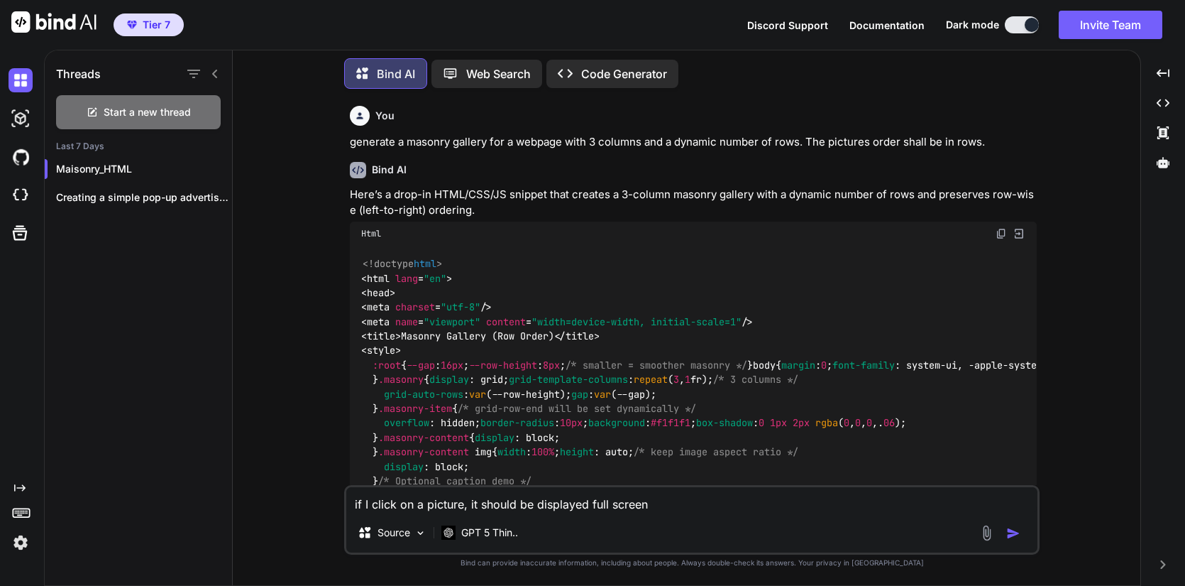
type textarea "x"
type textarea "if I click on a picture, it should be displayed full screen"
type textarea "x"
type textarea "if I click on a picture, it should be displayed full screen s"
type textarea "x"
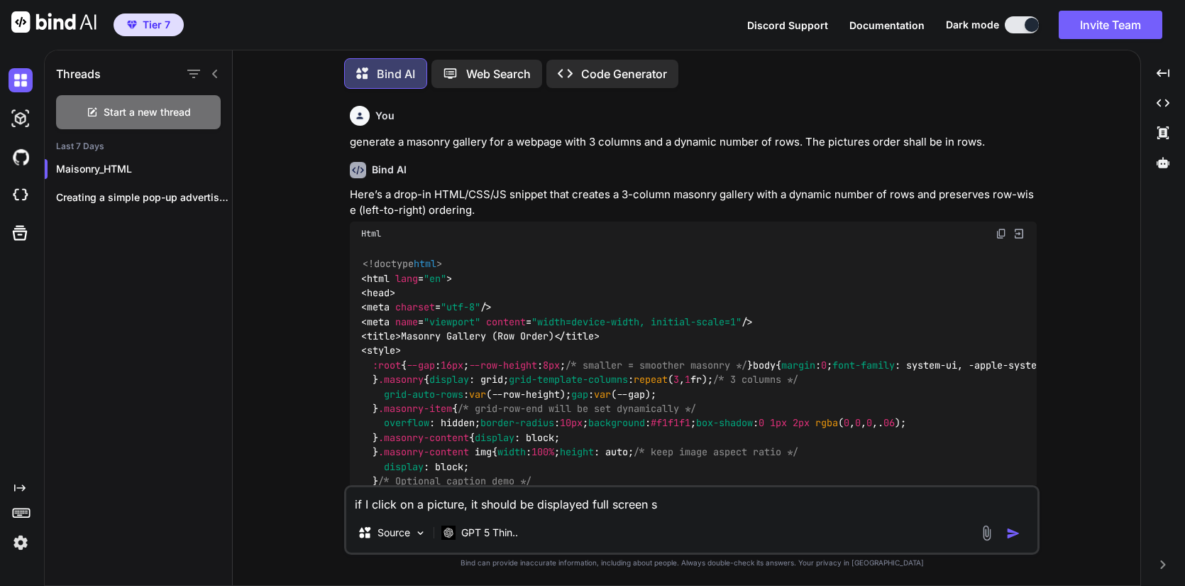
type textarea "if I click on a picture, it should be displayed full screen si"
type textarea "x"
type textarea "if I click on a picture, it should be displayed full screen siz"
type textarea "x"
type textarea "if I click on a picture, it should be displayed full screen size"
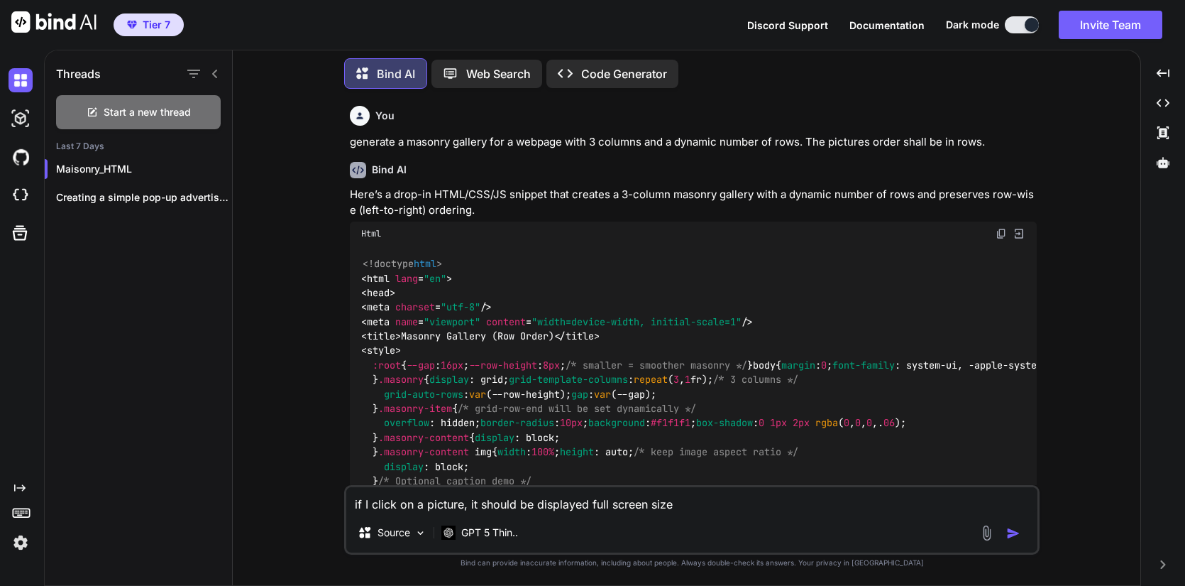
type textarea "x"
type textarea "if I click on a picture, it should be displayed full screen size"
type textarea "x"
type textarea "if I click on a picture, it should be displayed full screen size a"
type textarea "x"
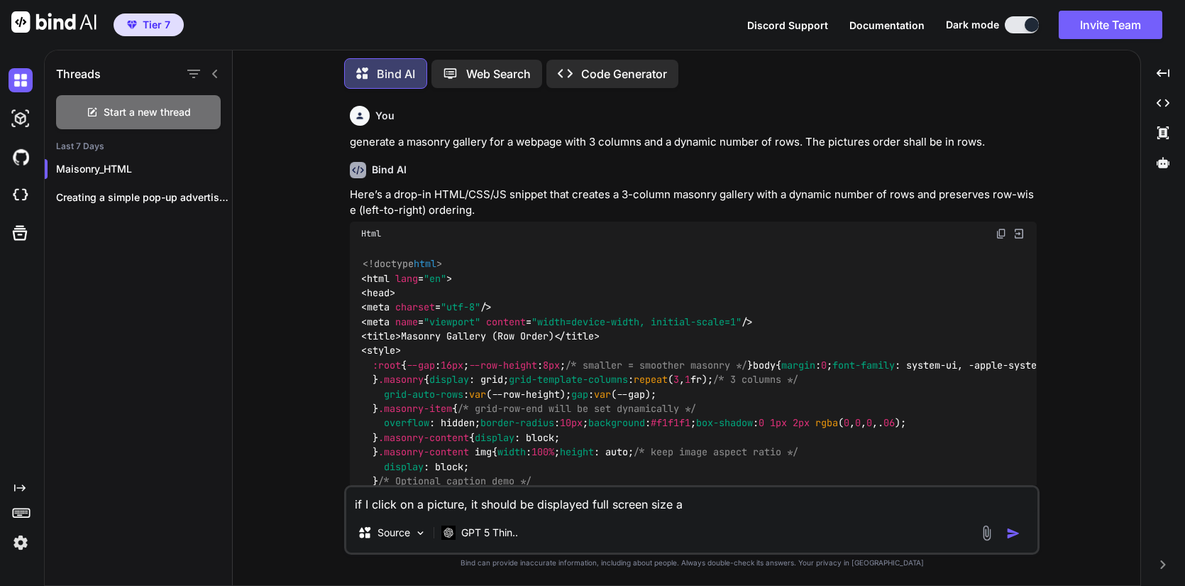
type textarea "if I click on a picture, it should be displayed full screen size an"
type textarea "x"
type textarea "if I click on a picture, it should be displayed full screen size and"
type textarea "x"
type textarea "if I click on a picture, it should be displayed full screen size and"
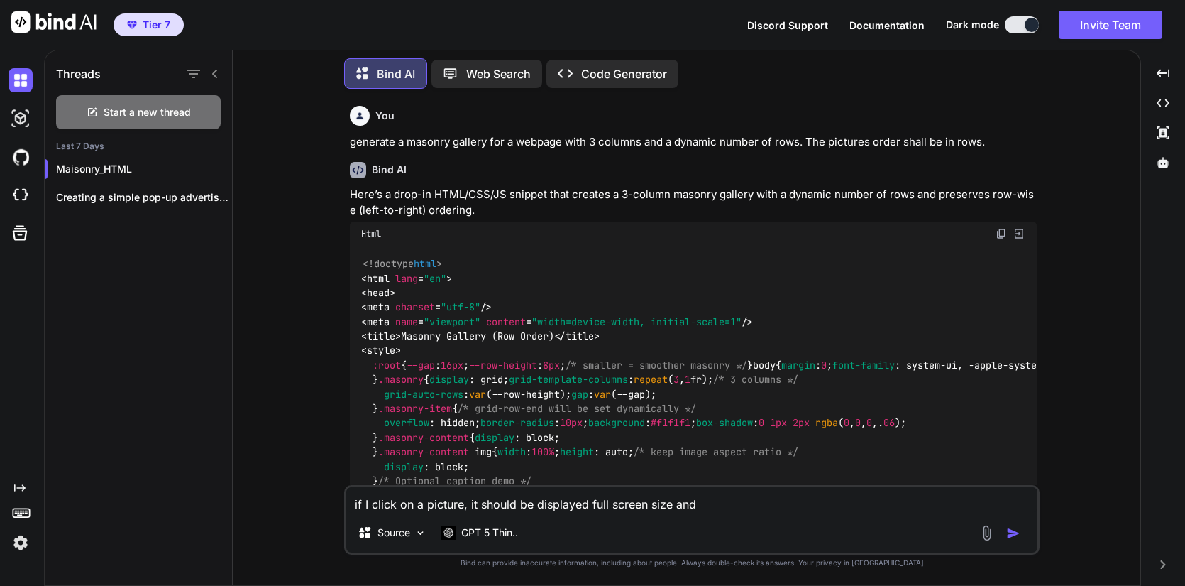
type textarea "x"
type textarea "if I click on a picture, it should be displayed full screen size and h"
type textarea "x"
type textarea "if I click on a picture, it should be displayed full screen size and ha"
type textarea "x"
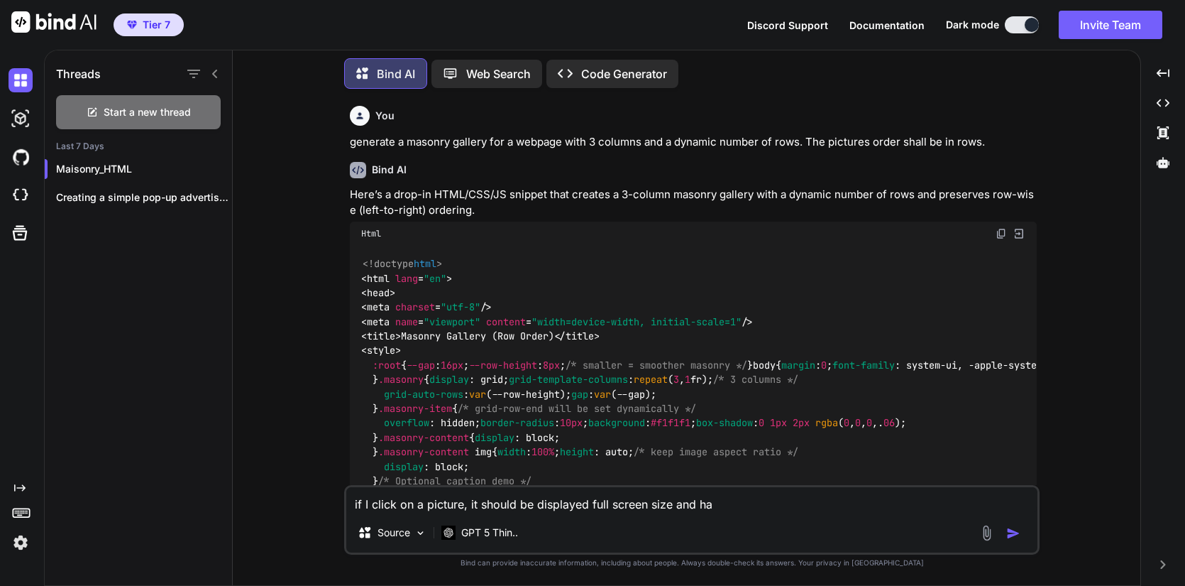
type textarea "if I click on a picture, it should be displayed full screen size and has"
type textarea "x"
type textarea "if I click on a picture, it should be displayed full screen size and has"
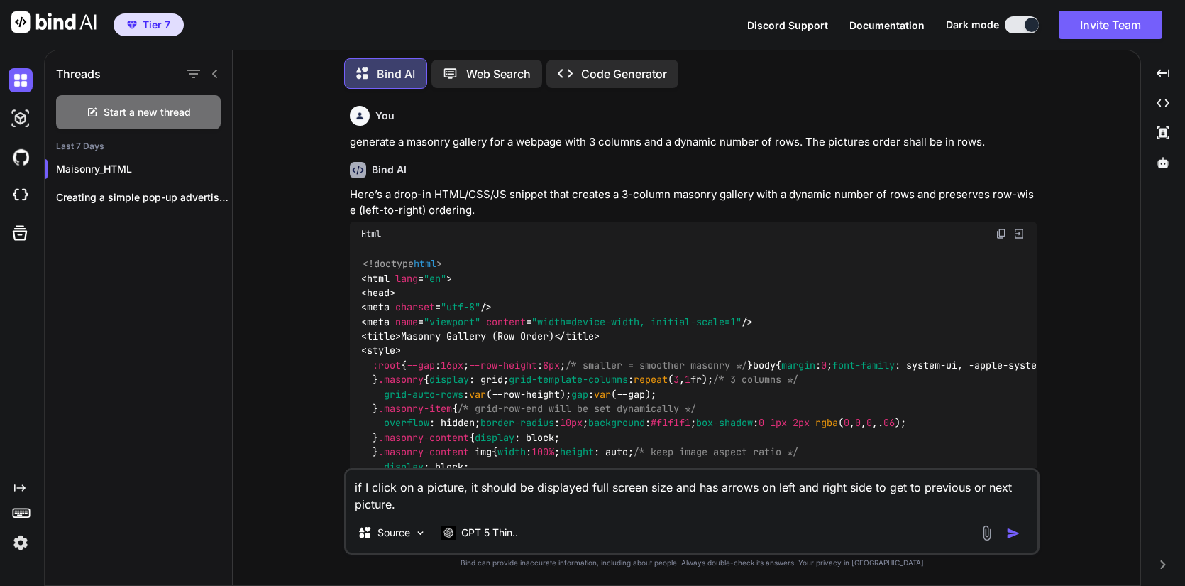
click at [669, 488] on textarea "if I click on a picture, it should be displayed full screen size and has arrows…" at bounding box center [691, 491] width 691 height 43
click at [1013, 530] on img "button" at bounding box center [1014, 533] width 14 height 14
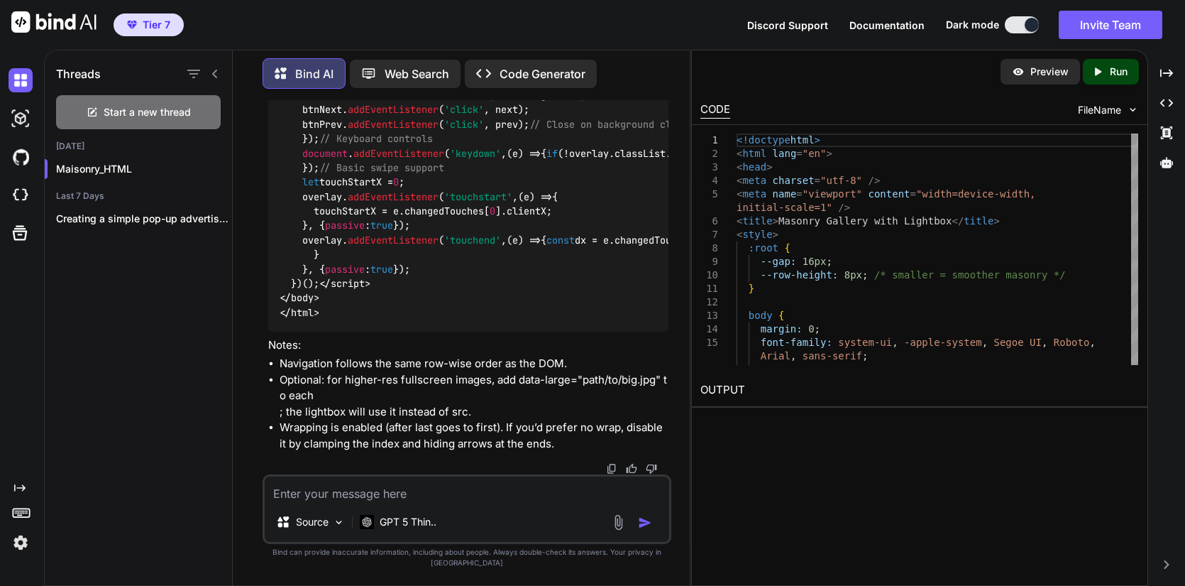
scroll to position [8294, 0]
click at [1125, 70] on p "Run" at bounding box center [1119, 72] width 18 height 14
click at [816, 422] on link "[URL][DOMAIN_NAME]" at bounding box center [758, 423] width 115 height 13
